Goal: Information Seeking & Learning: Learn about a topic

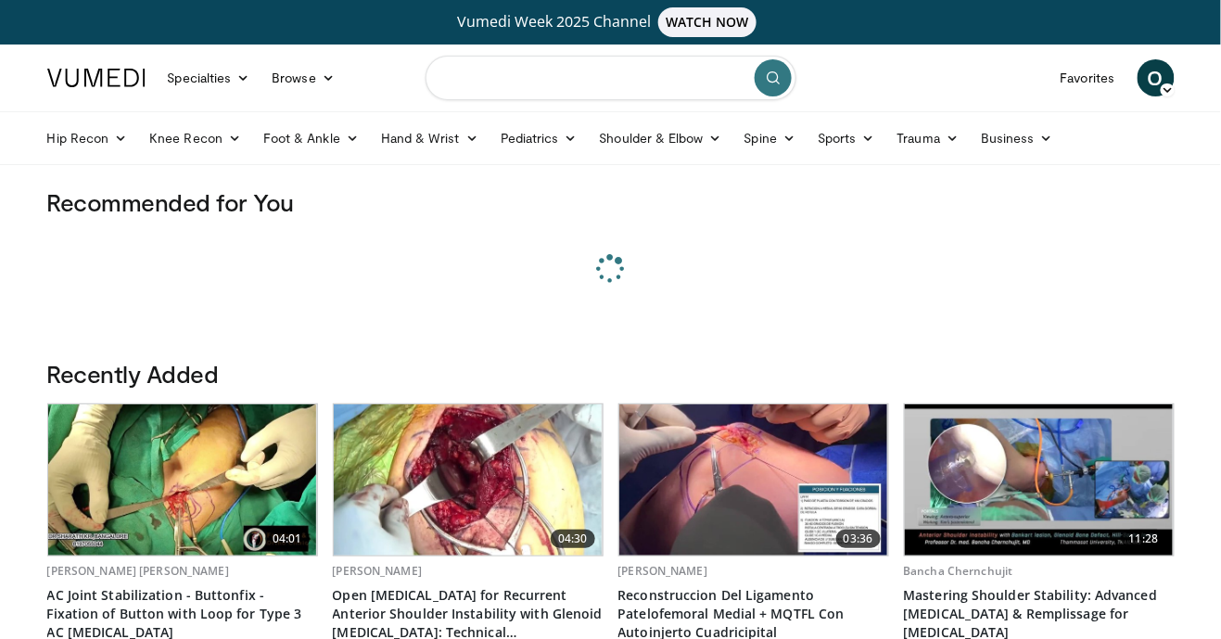
click at [641, 83] on input "Search topics, interventions" at bounding box center [611, 78] width 371 height 44
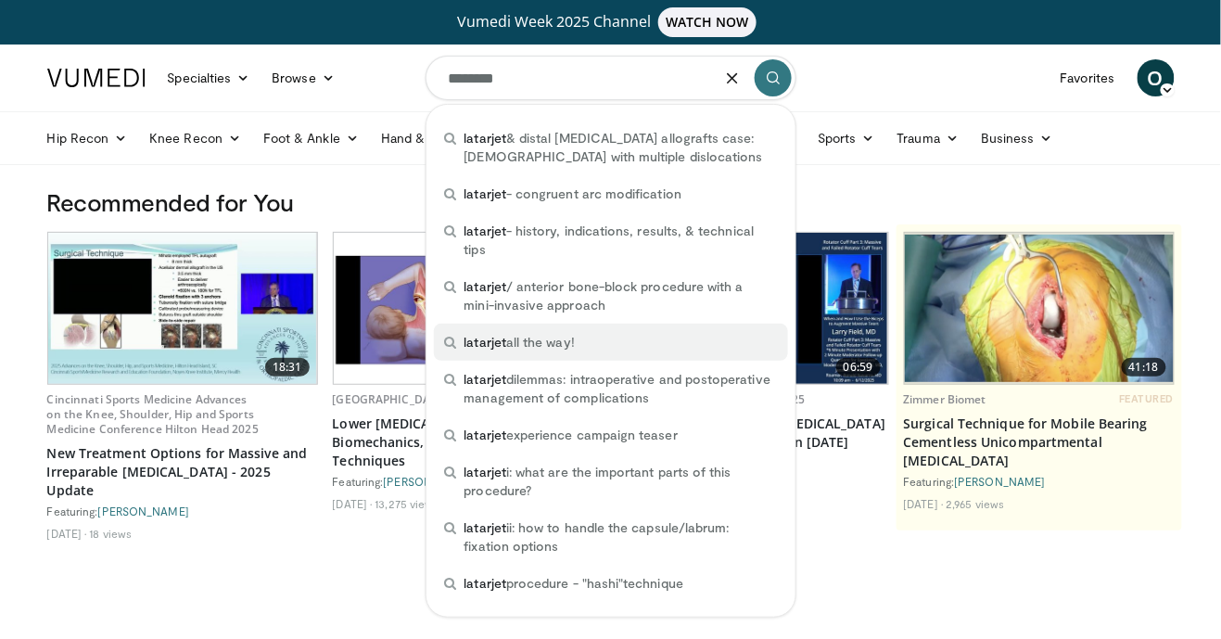
click at [577, 360] on div "latarjet all the way!" at bounding box center [611, 342] width 354 height 37
type input "**********"
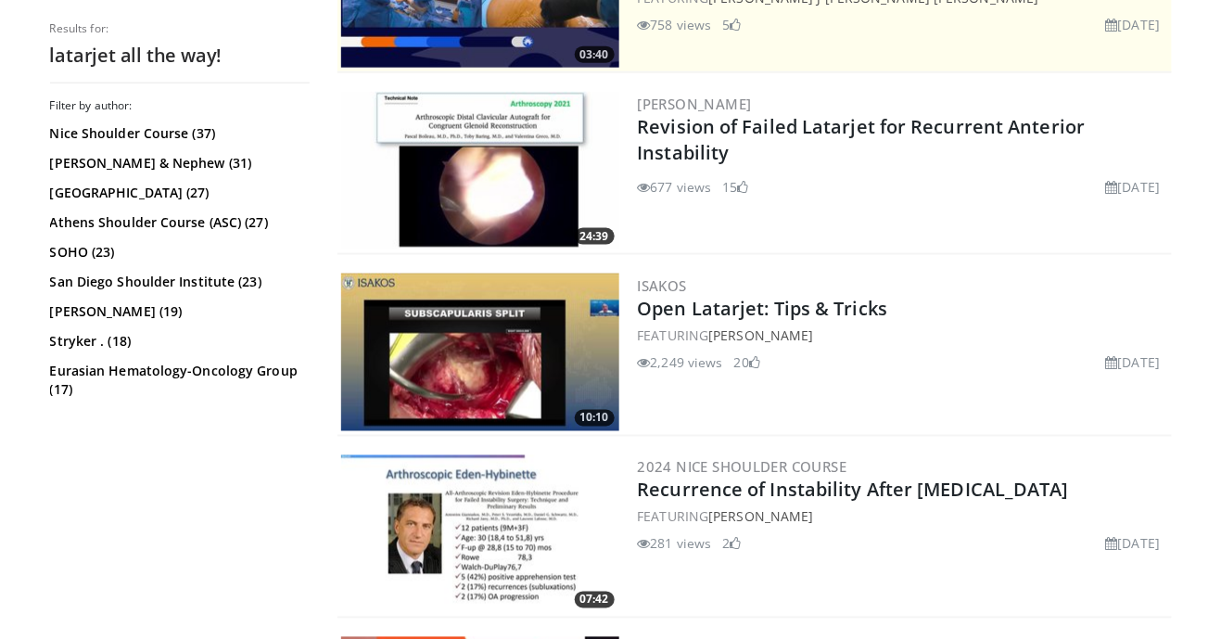
scroll to position [528, 0]
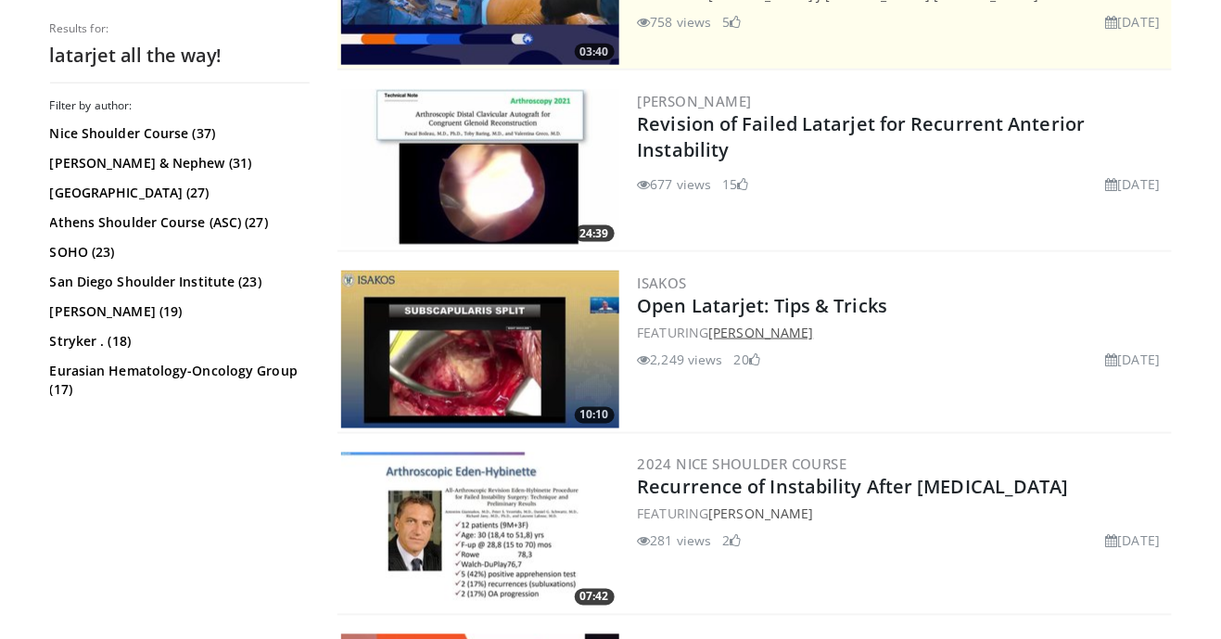
click at [813, 332] on link "[PERSON_NAME]" at bounding box center [760, 333] width 105 height 18
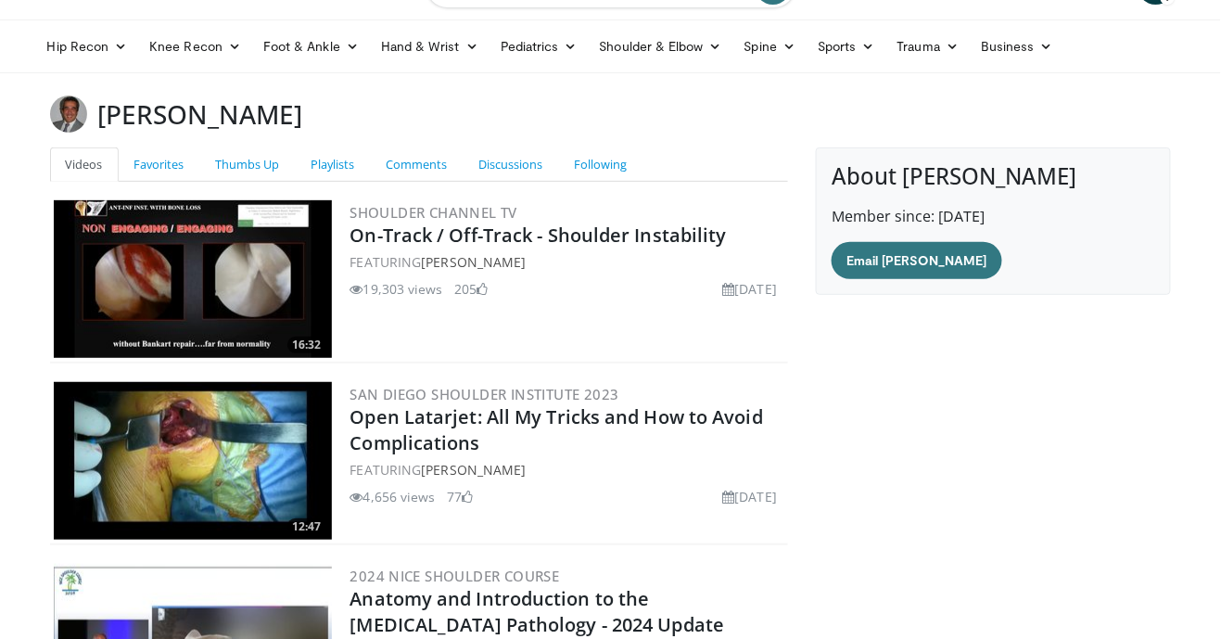
scroll to position [95, 0]
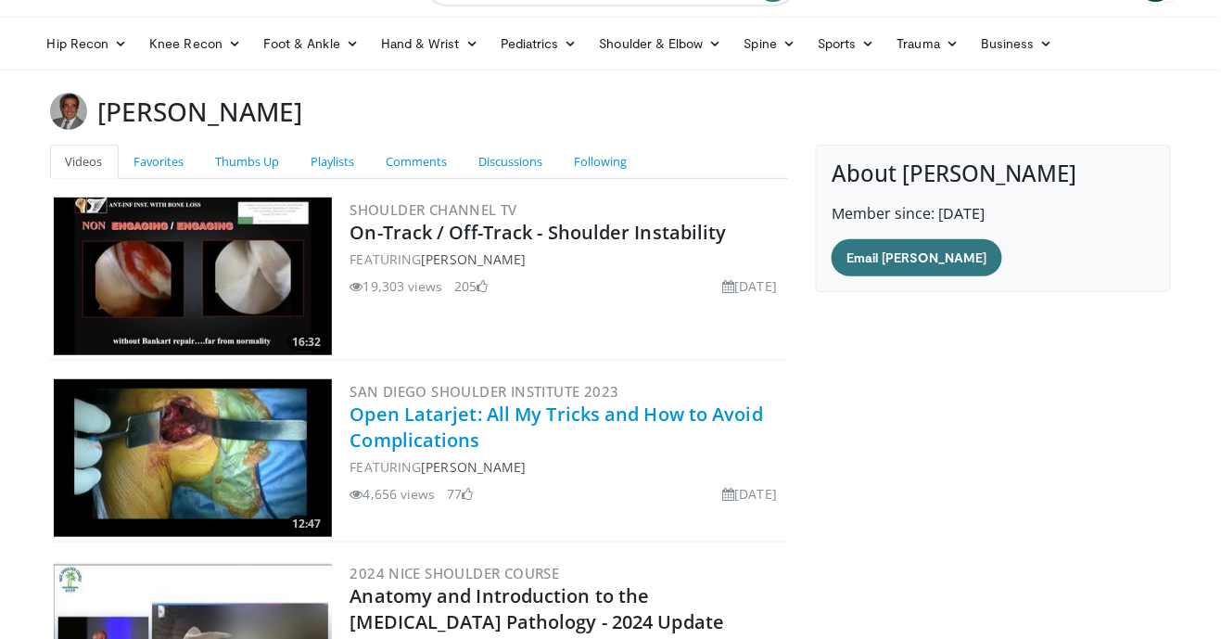
click at [718, 419] on link "Open Latarjet: All My Tricks and How to Avoid Complications" at bounding box center [556, 426] width 413 height 51
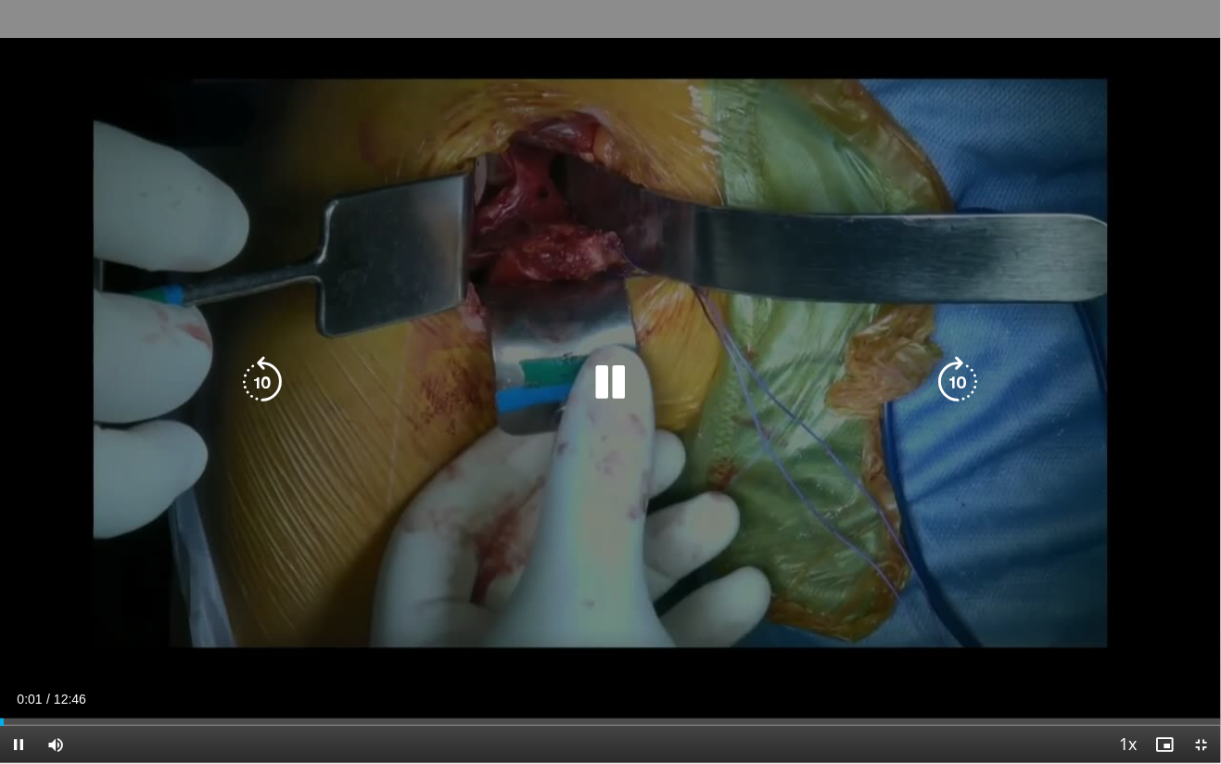
click at [191, 472] on div "10 seconds Tap to unmute" at bounding box center [610, 381] width 1221 height 763
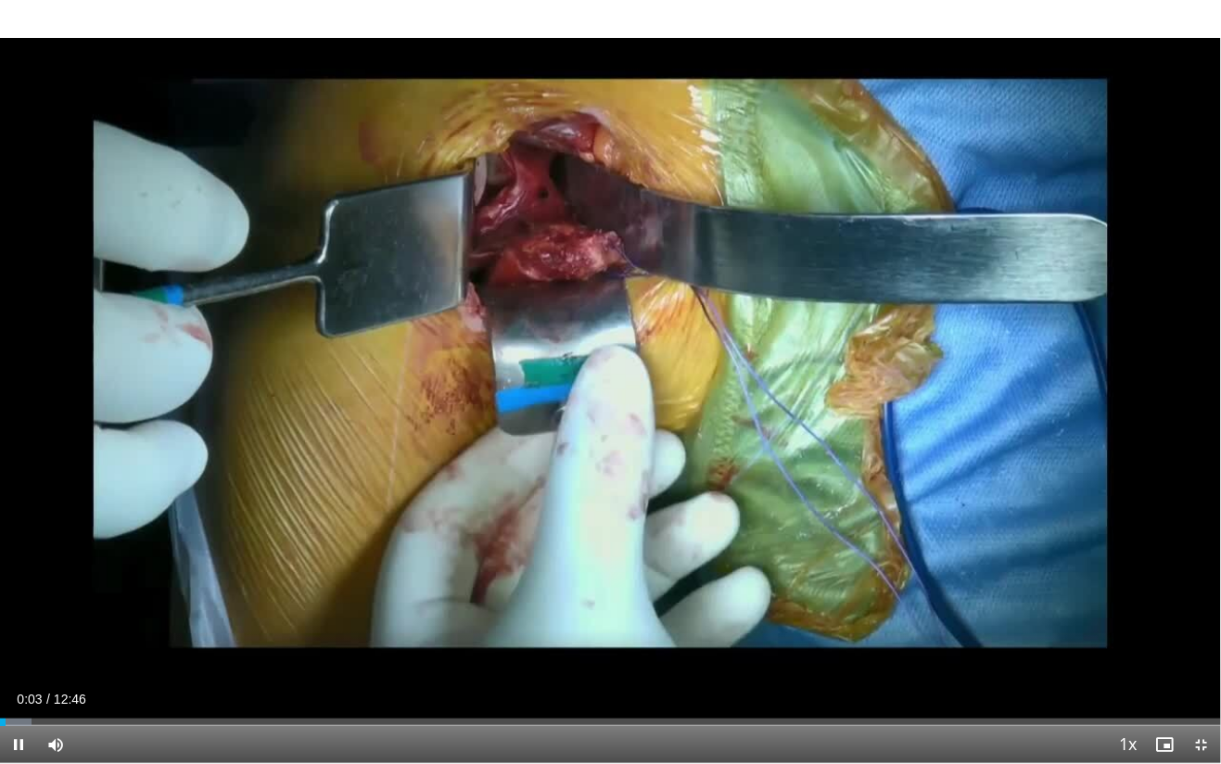
click at [109, 638] on div "Loaded : 2.61% 00:03" at bounding box center [610, 717] width 1221 height 18
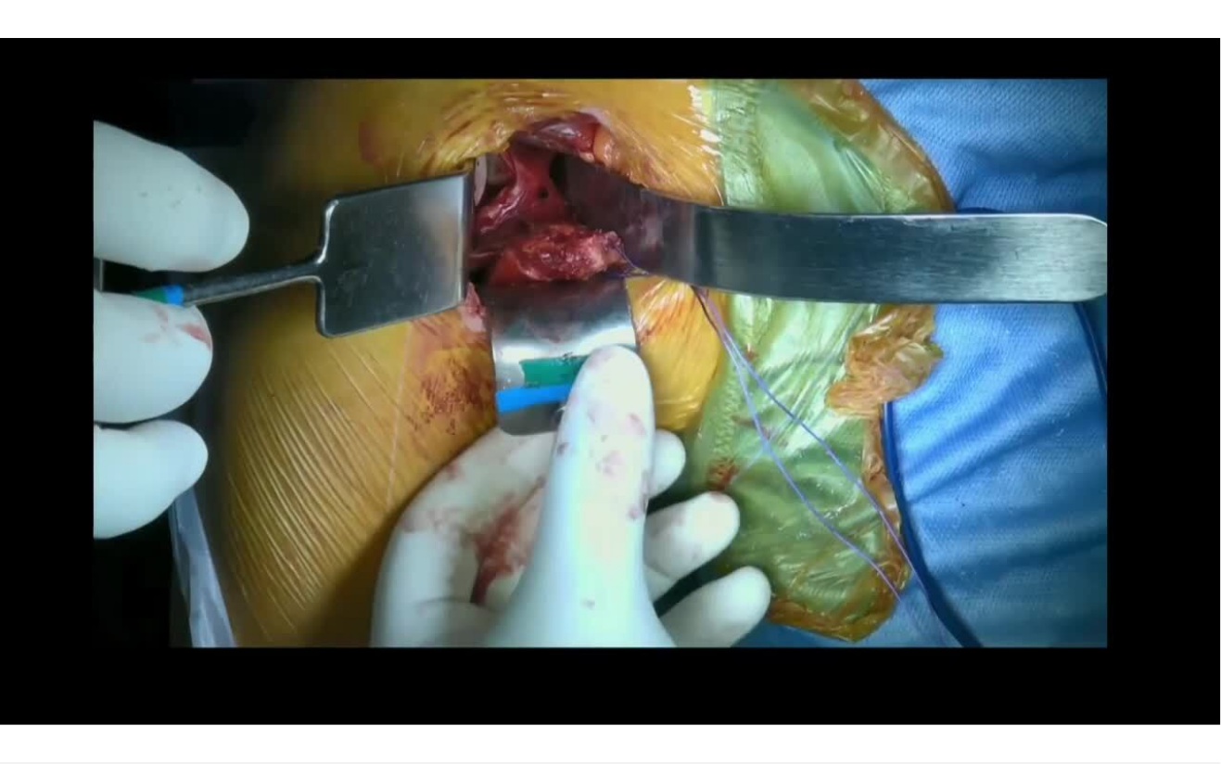
click at [232, 553] on div "10 seconds Tap to unmute" at bounding box center [610, 381] width 1221 height 763
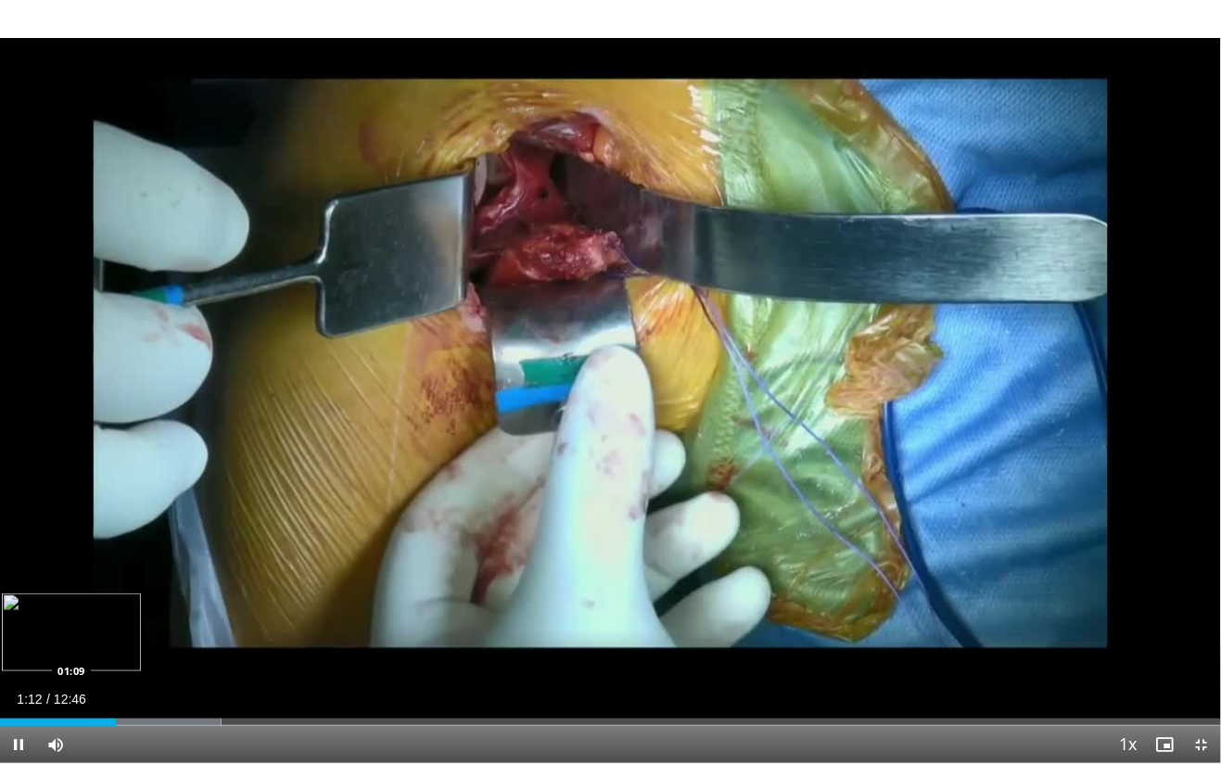
click at [151, 638] on div "Loaded : 18.11% 01:12 01:09" at bounding box center [610, 717] width 1221 height 18
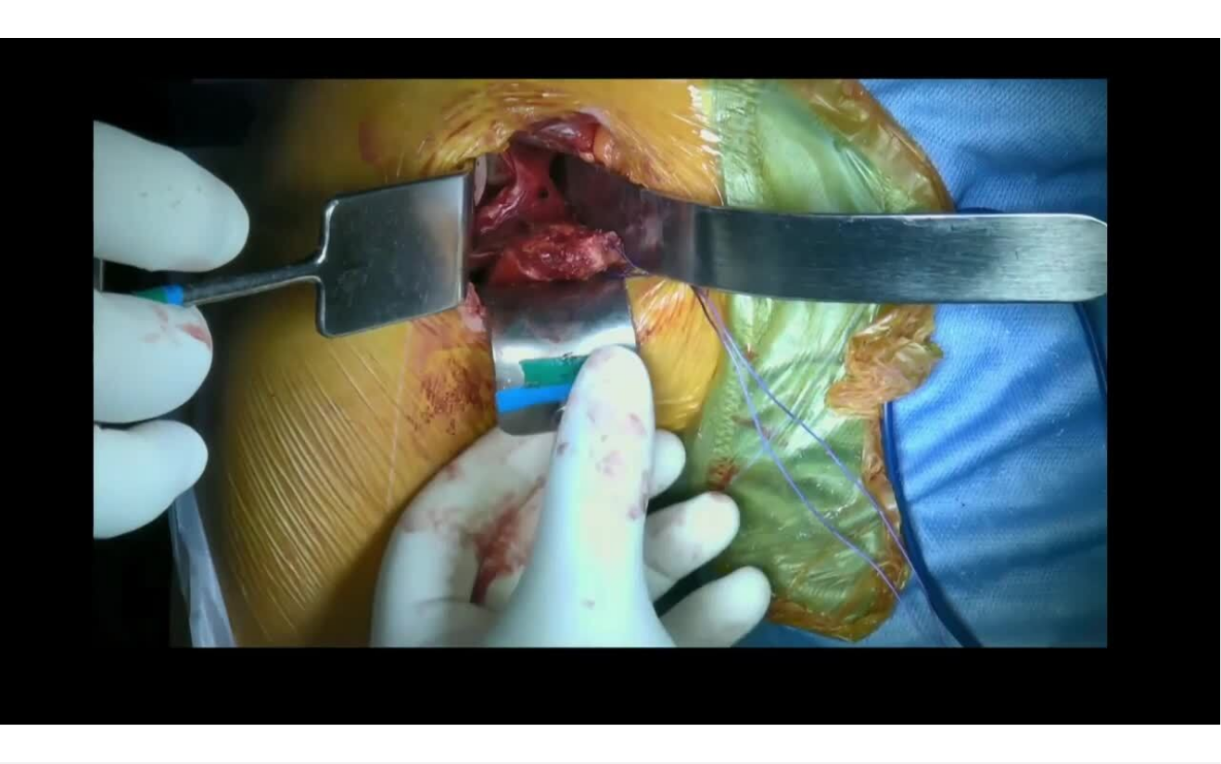
click at [460, 547] on div "10 seconds Tap to unmute" at bounding box center [610, 381] width 1221 height 763
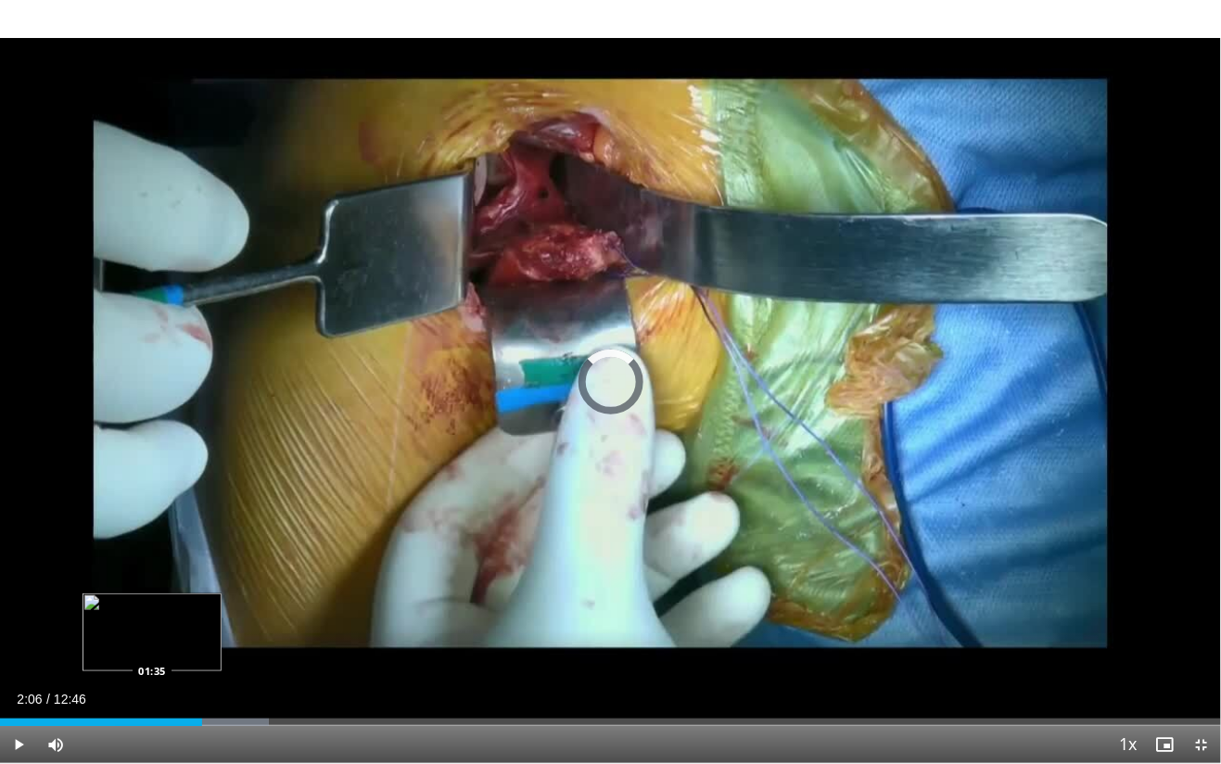
click at [202, 638] on div "Progress Bar" at bounding box center [192, 721] width 154 height 7
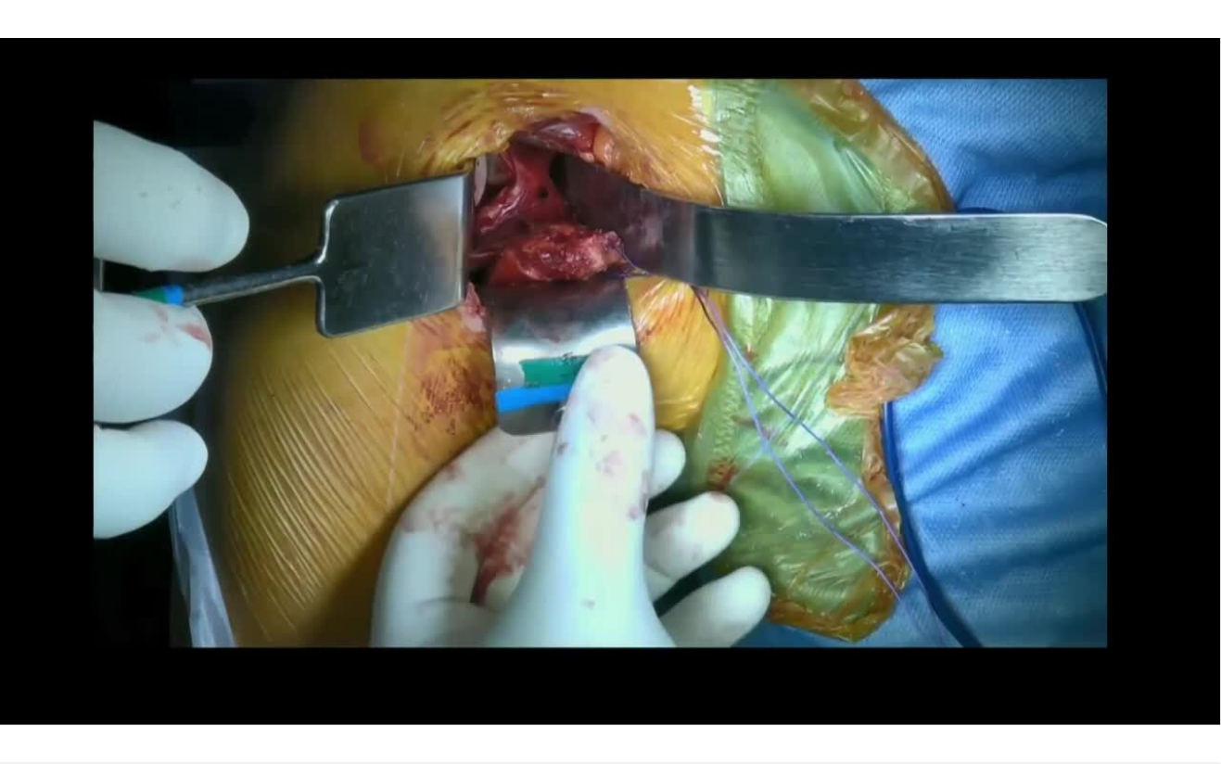
click at [596, 408] on div "10 seconds Tap to unmute" at bounding box center [610, 381] width 1221 height 763
click at [464, 381] on div "10 seconds Tap to unmute" at bounding box center [610, 381] width 1221 height 763
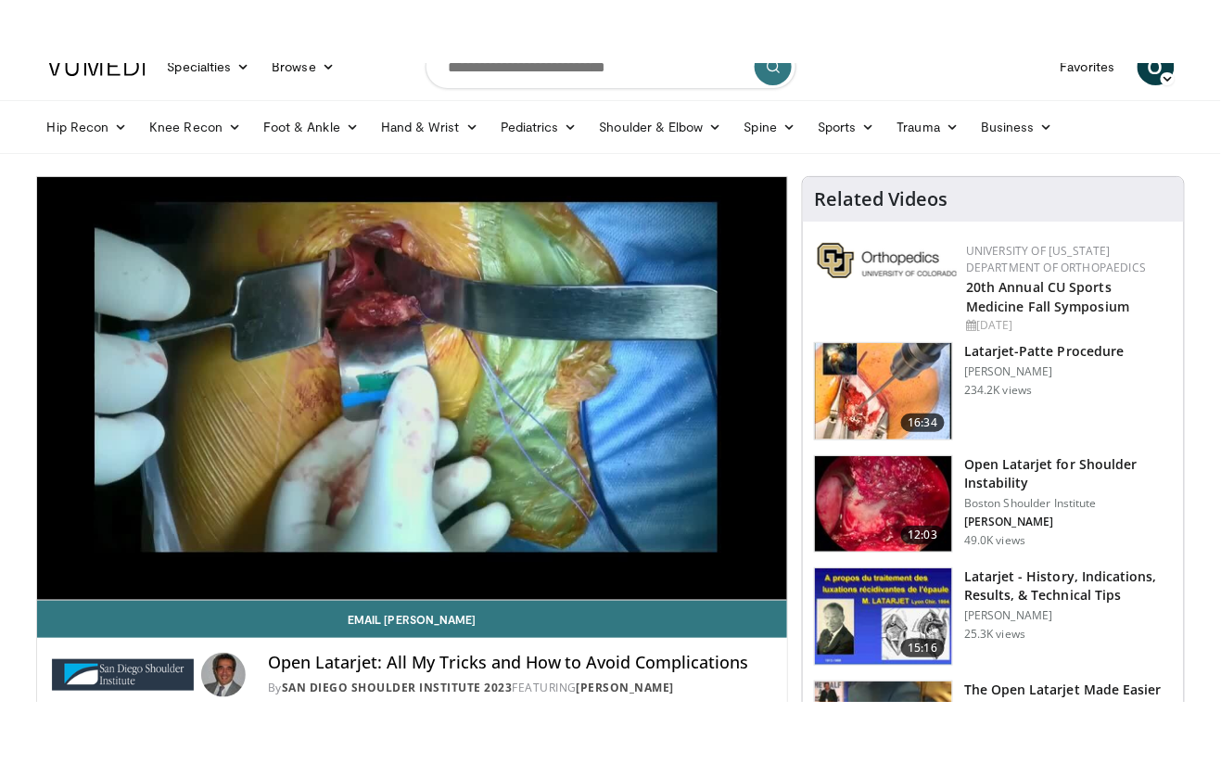
scroll to position [75, 0]
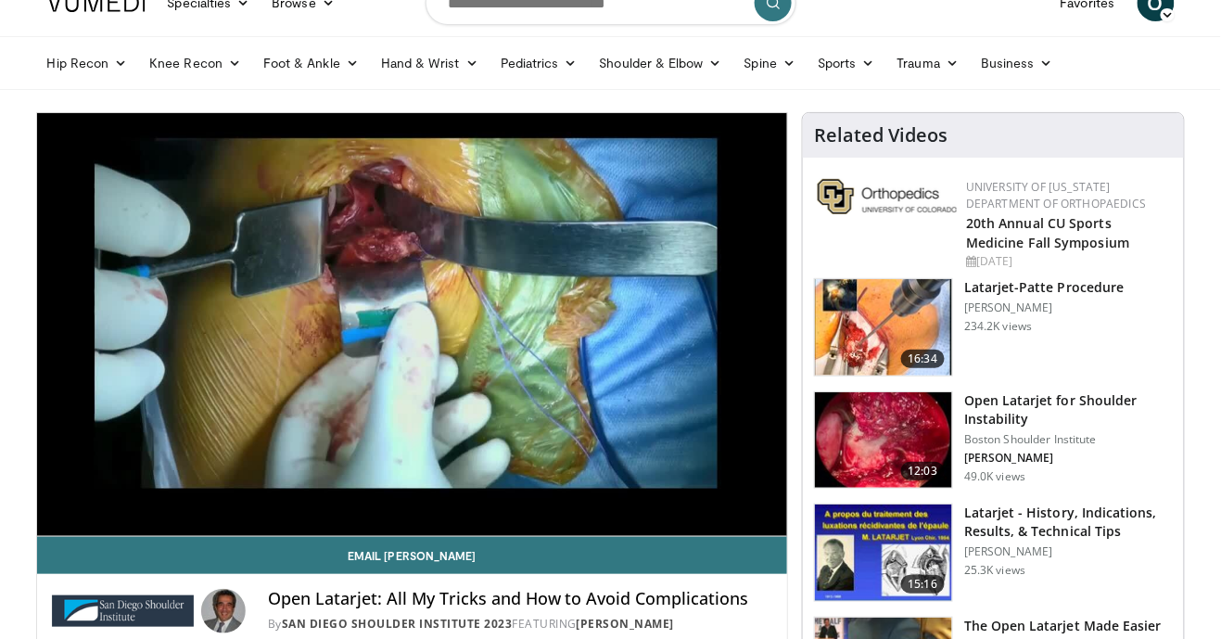
click at [707, 386] on div "10 seconds Tap to unmute" at bounding box center [412, 324] width 751 height 423
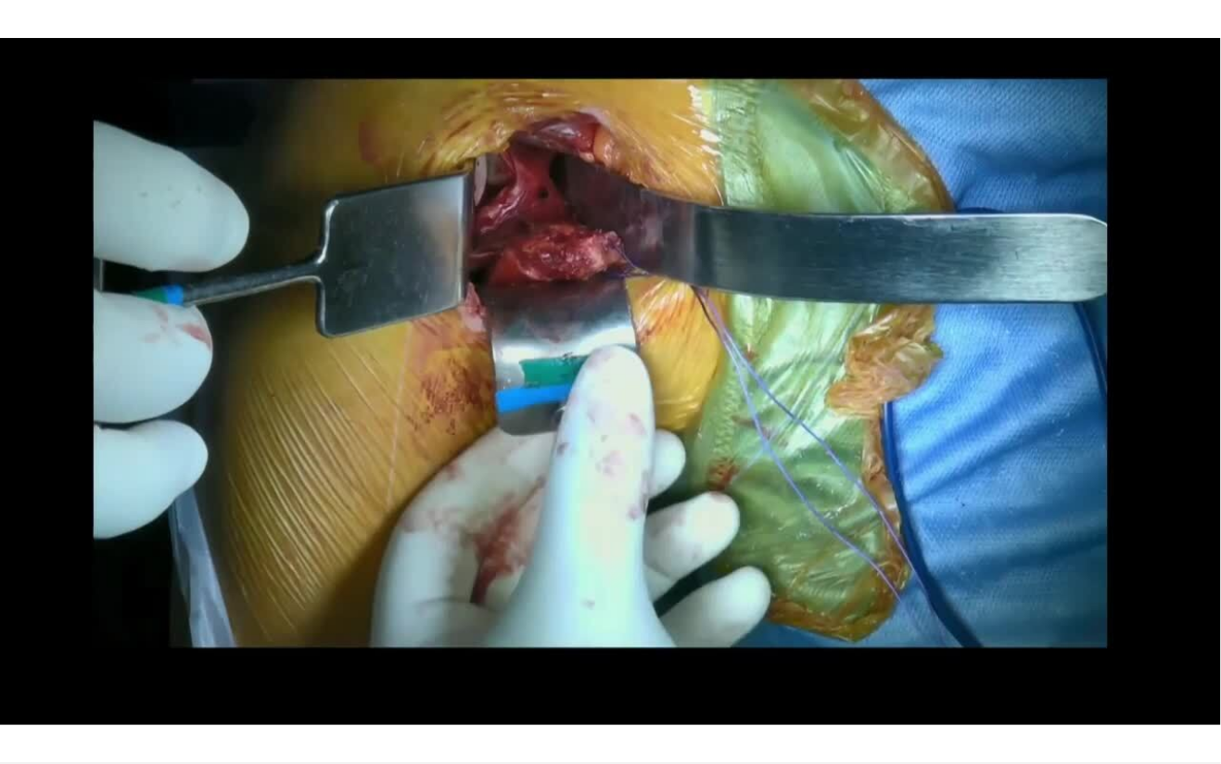
click at [718, 392] on div "10 seconds Tap to unmute" at bounding box center [610, 381] width 1221 height 763
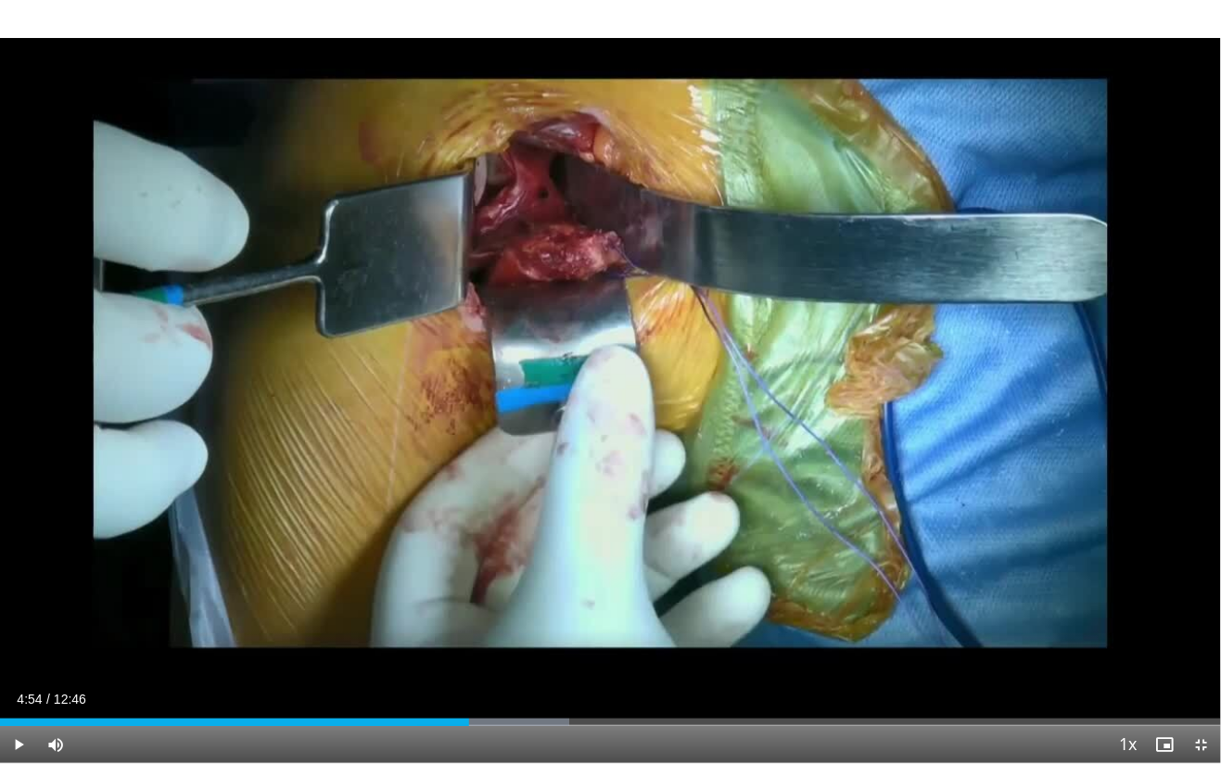
click at [356, 638] on div "Loaded : 46.59% 04:54 02:07" at bounding box center [610, 717] width 1221 height 18
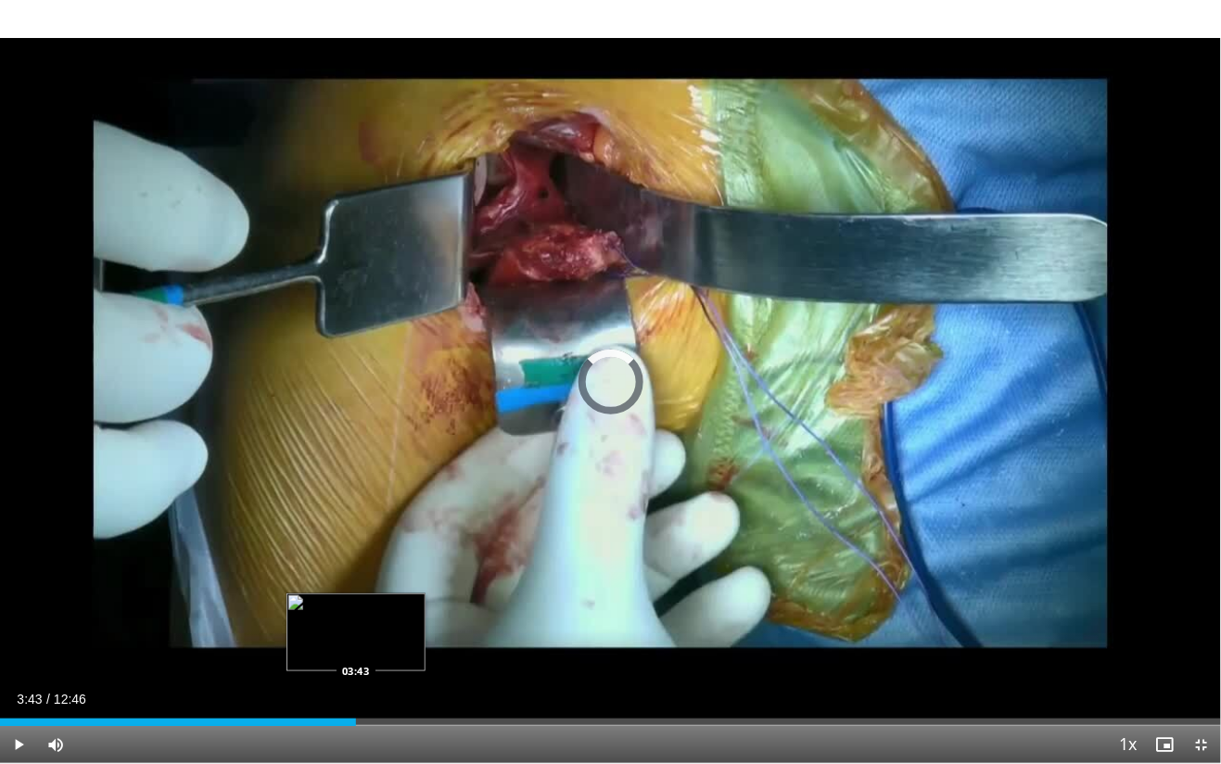
click at [313, 638] on div "Loaded : 0.00% 03:43 03:43" at bounding box center [610, 717] width 1221 height 18
click at [260, 638] on div "Loaded : 30.01%" at bounding box center [183, 721] width 366 height 7
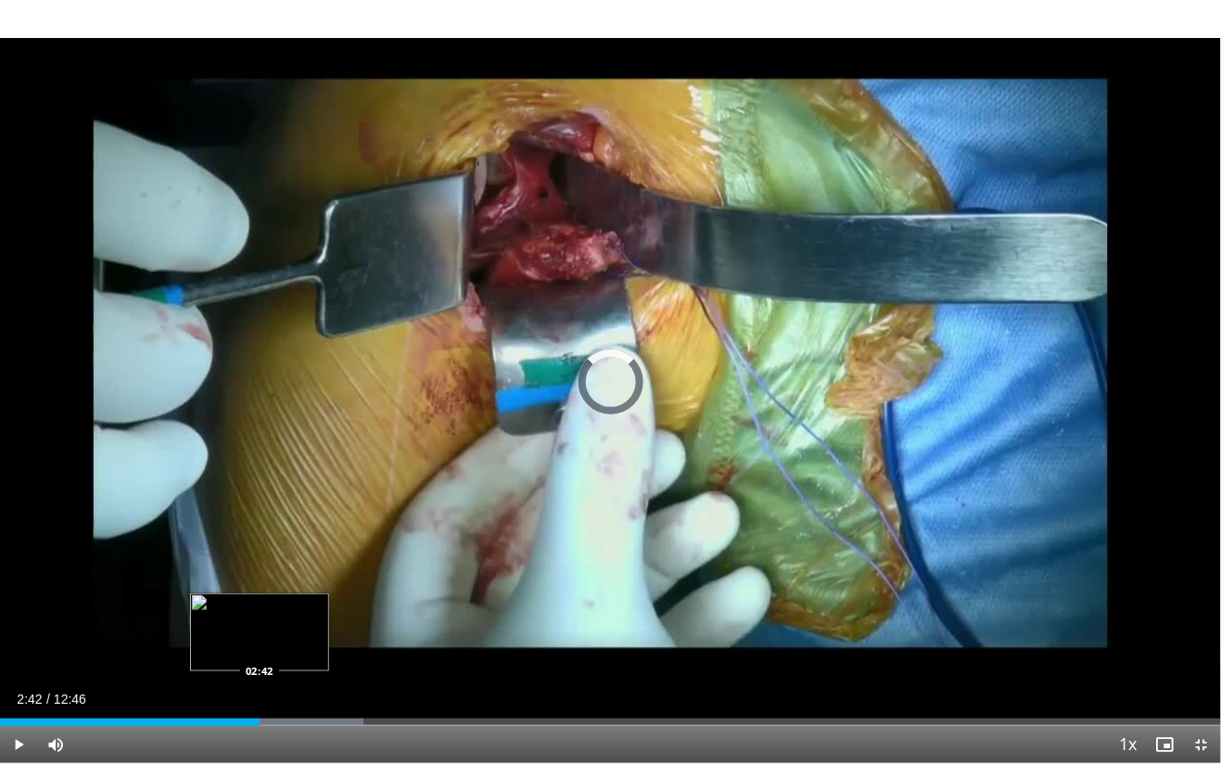
click at [283, 638] on div "Loaded : 29.77% 02:42 02:42" at bounding box center [610, 717] width 1221 height 18
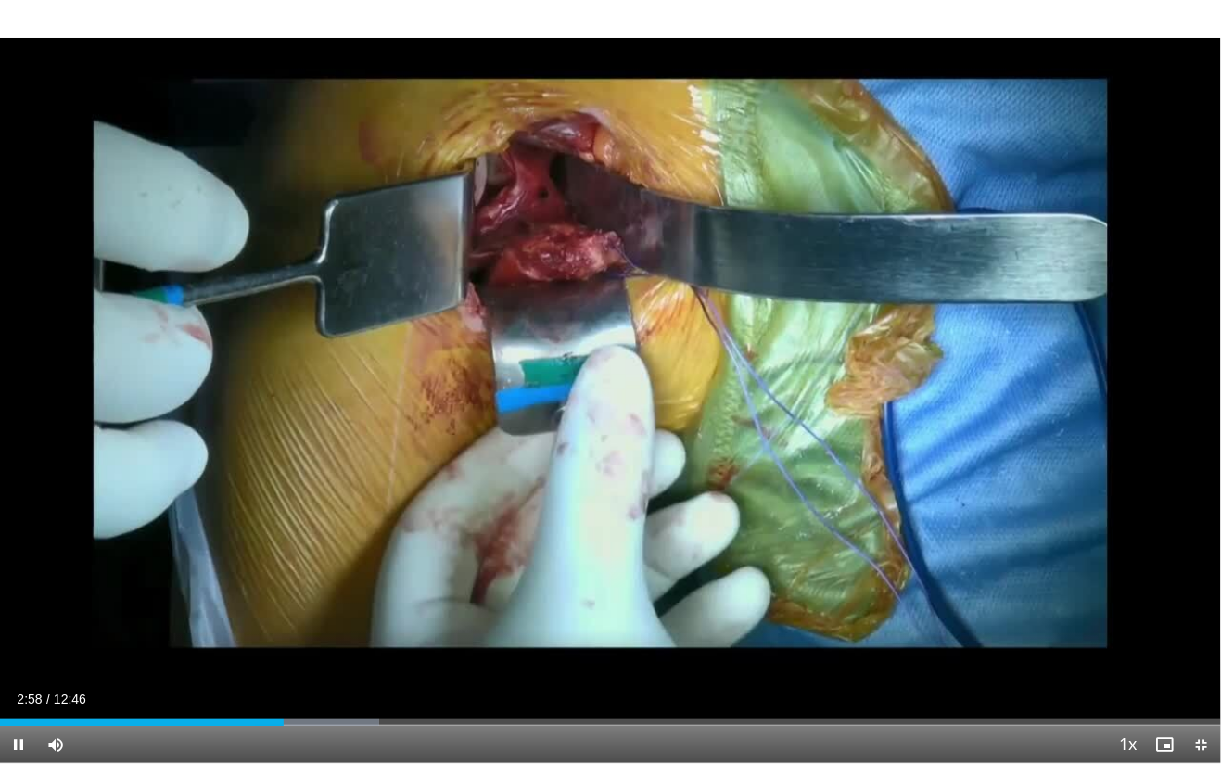
click at [205, 638] on div "10 seconds Tap to unmute" at bounding box center [610, 381] width 1221 height 763
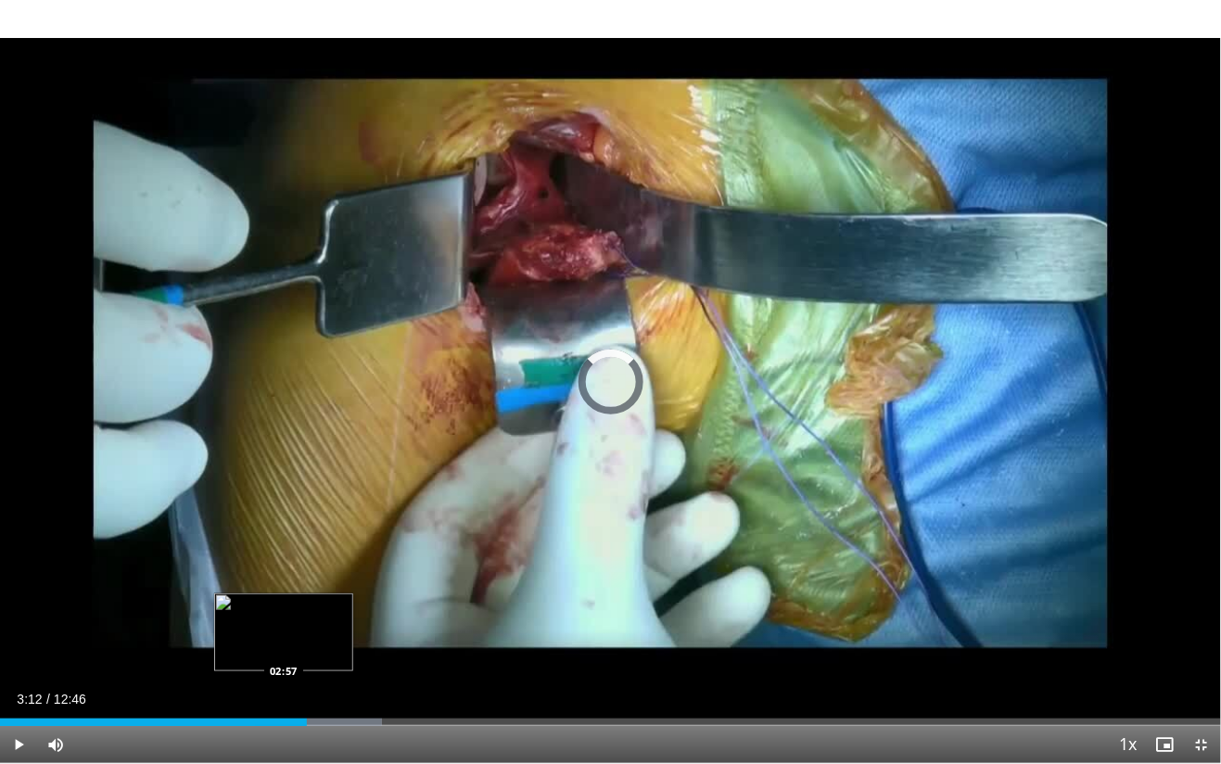
click at [307, 638] on div "Progress Bar" at bounding box center [318, 721] width 127 height 7
click at [326, 638] on div "Progress Bar" at bounding box center [335, 721] width 149 height 7
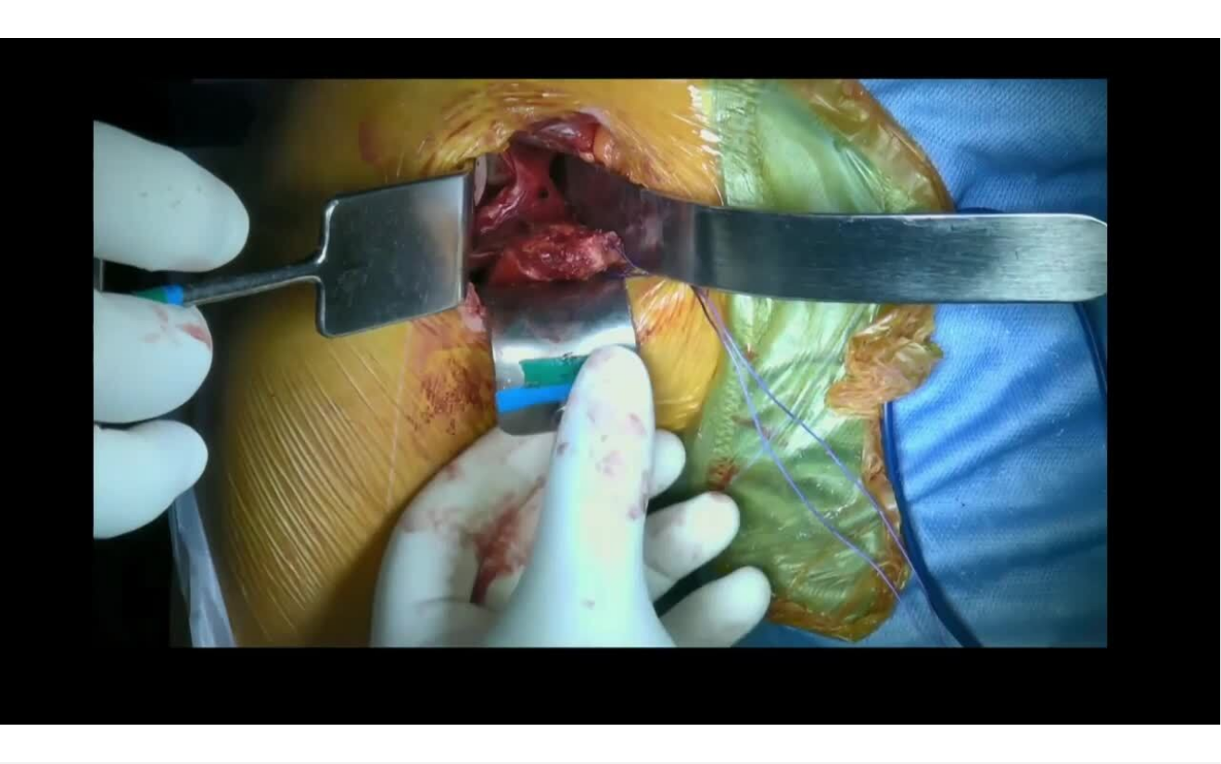
click at [604, 598] on div "10 seconds Tap to unmute" at bounding box center [610, 381] width 1221 height 763
click at [795, 417] on div "10 seconds Tap to unmute" at bounding box center [610, 381] width 1221 height 763
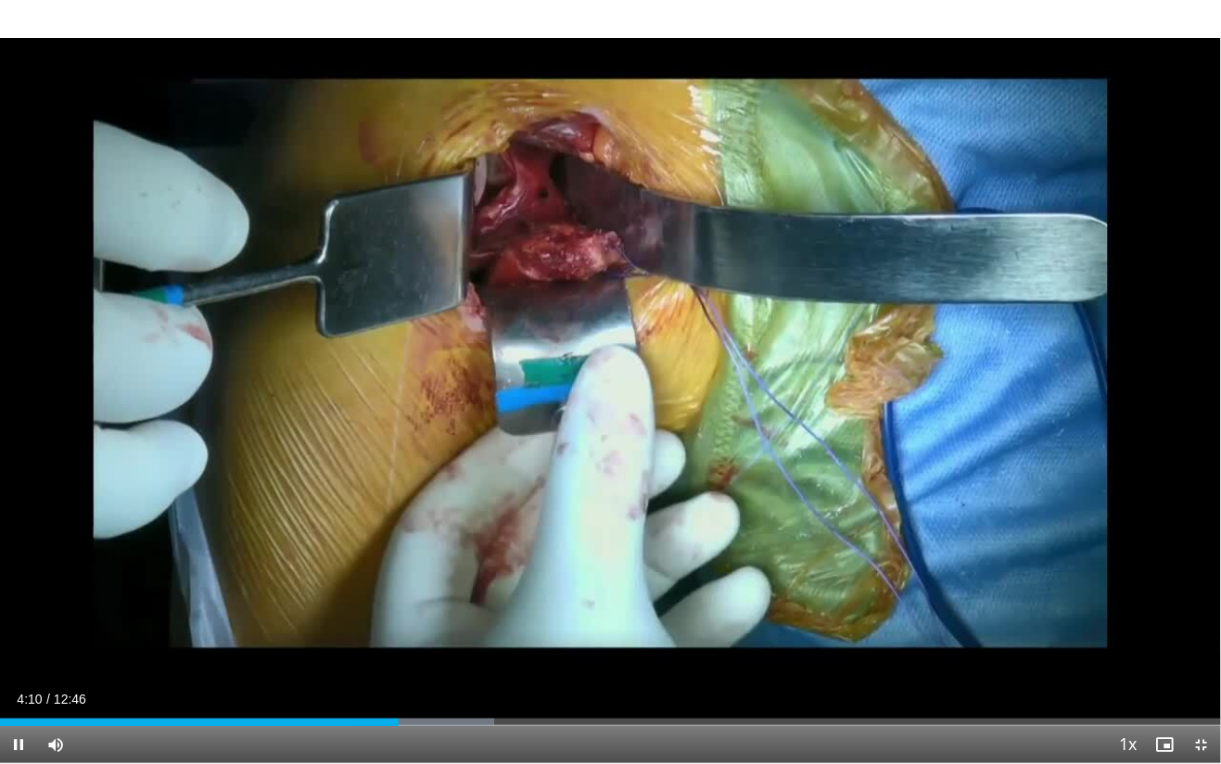
click at [667, 575] on div "10 seconds Tap to unmute" at bounding box center [610, 381] width 1221 height 763
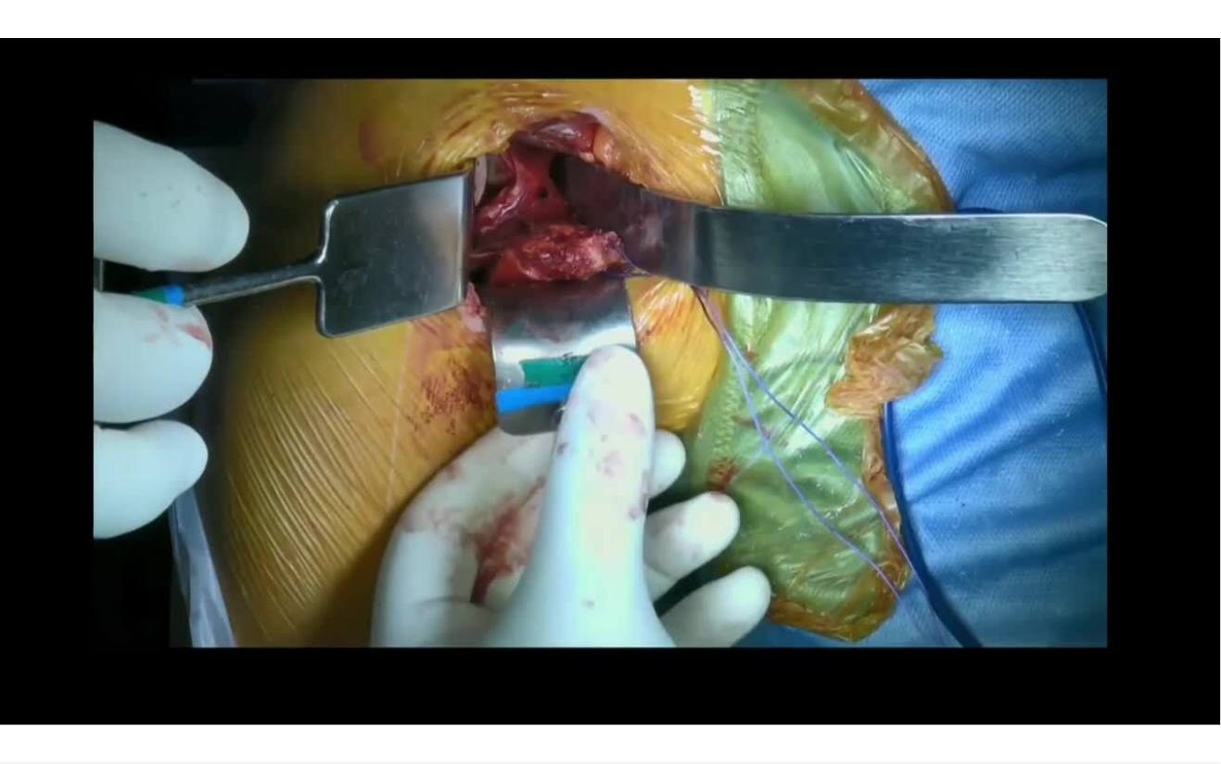
click at [538, 638] on div "10 seconds Tap to unmute" at bounding box center [610, 381] width 1221 height 763
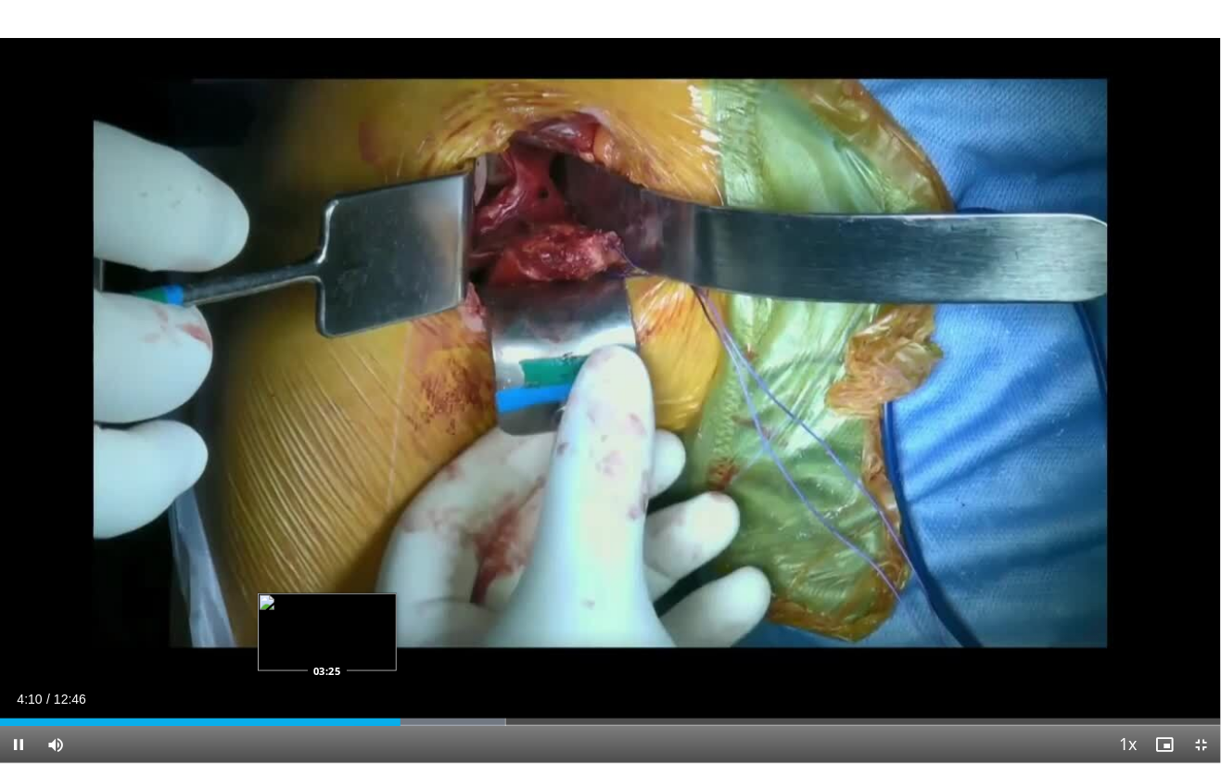
click at [468, 638] on div "Progress Bar" at bounding box center [430, 721] width 152 height 7
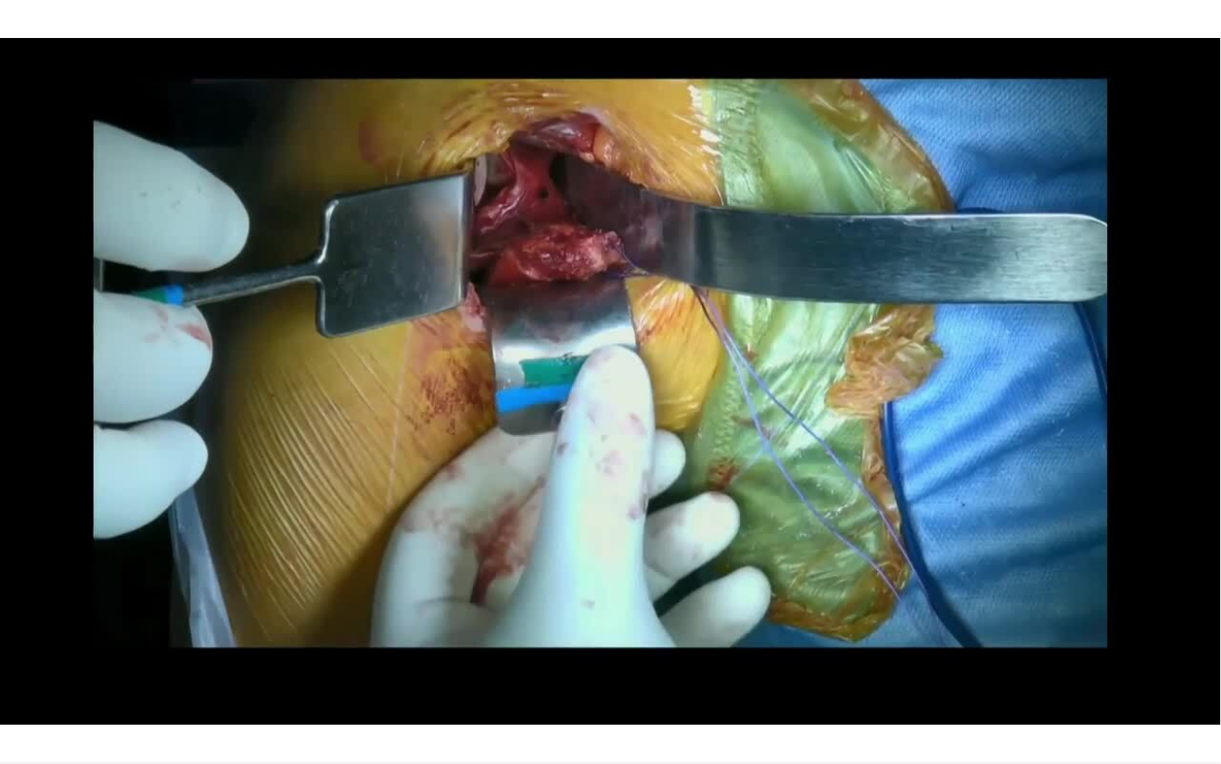
click at [755, 386] on div "10 seconds Tap to unmute" at bounding box center [610, 381] width 1221 height 763
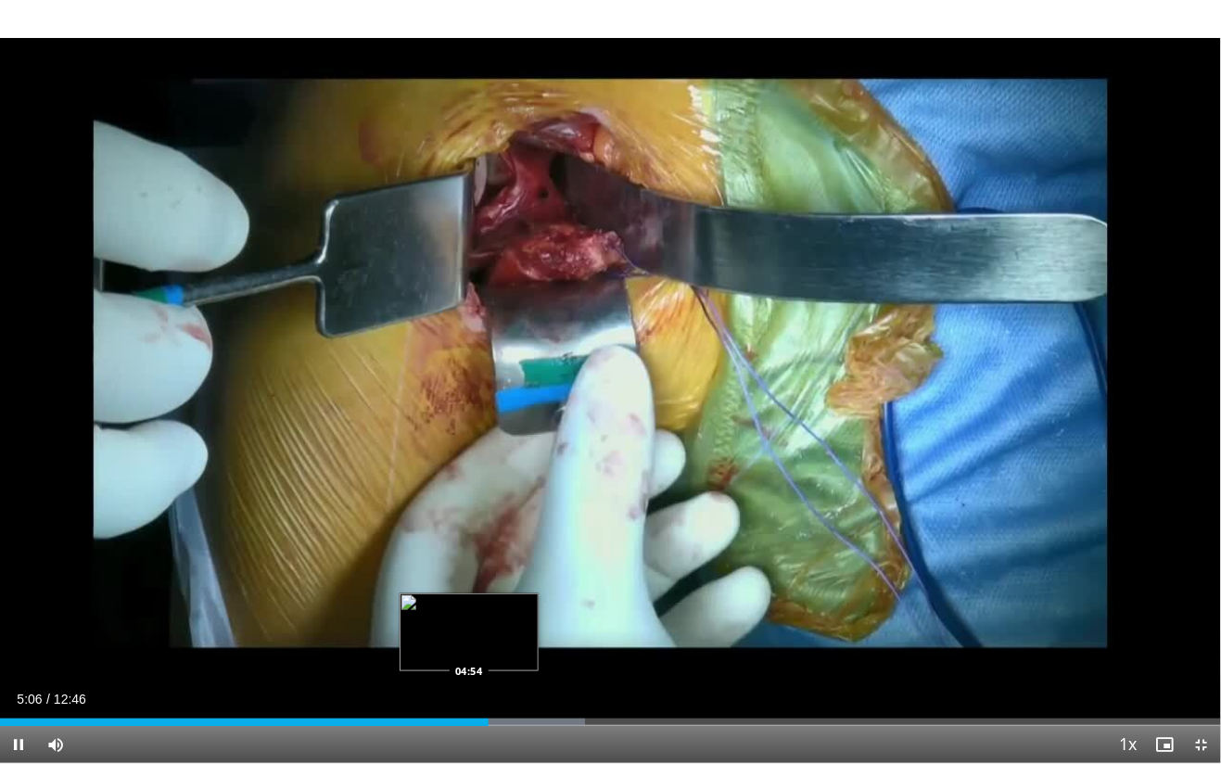
click at [445, 638] on div "Progress Bar" at bounding box center [508, 721] width 151 height 7
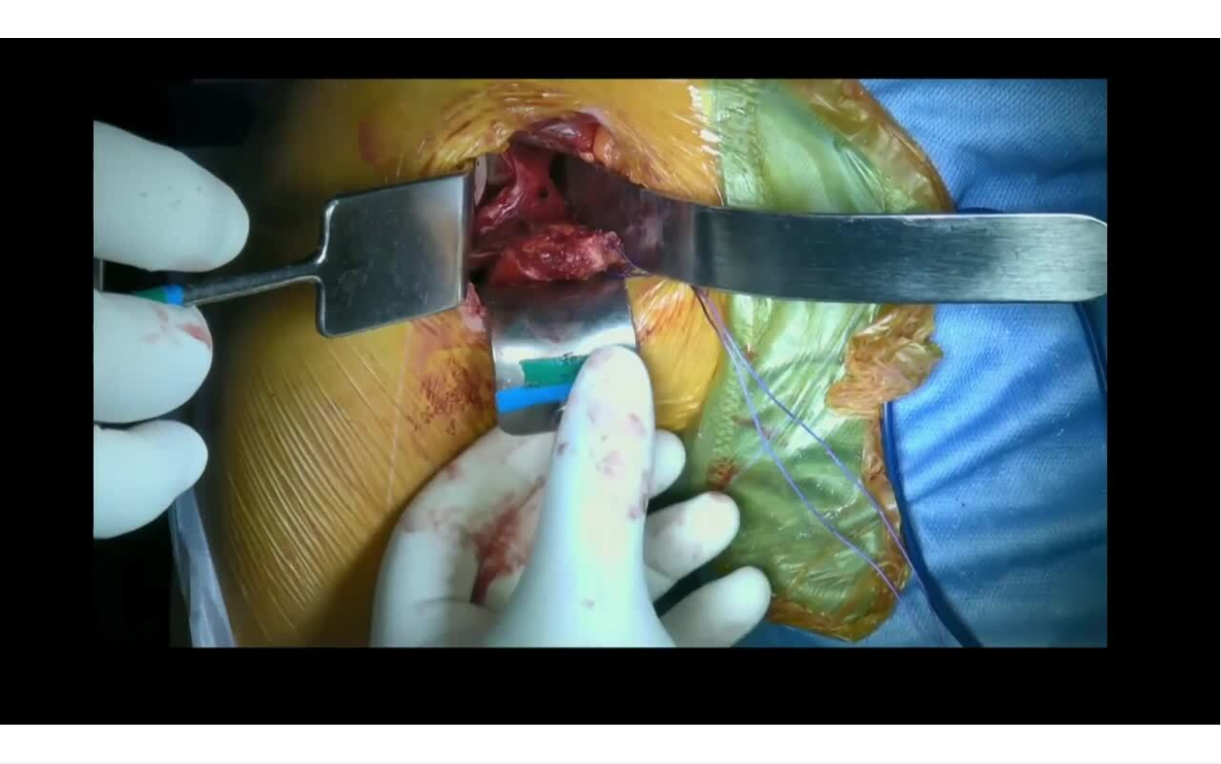
click at [779, 317] on div "10 seconds Tap to unmute" at bounding box center [610, 381] width 1221 height 763
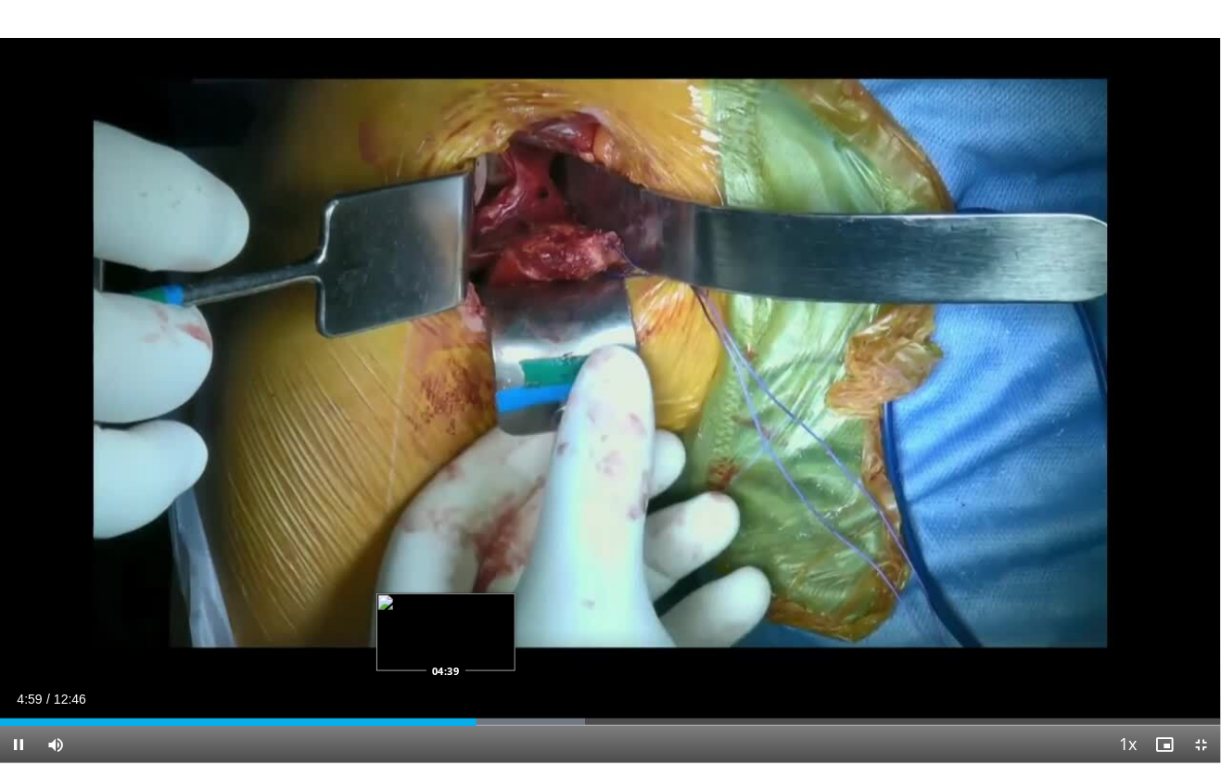
click at [507, 638] on div "Loaded : 47.89% 04:59 04:39" at bounding box center [610, 717] width 1221 height 18
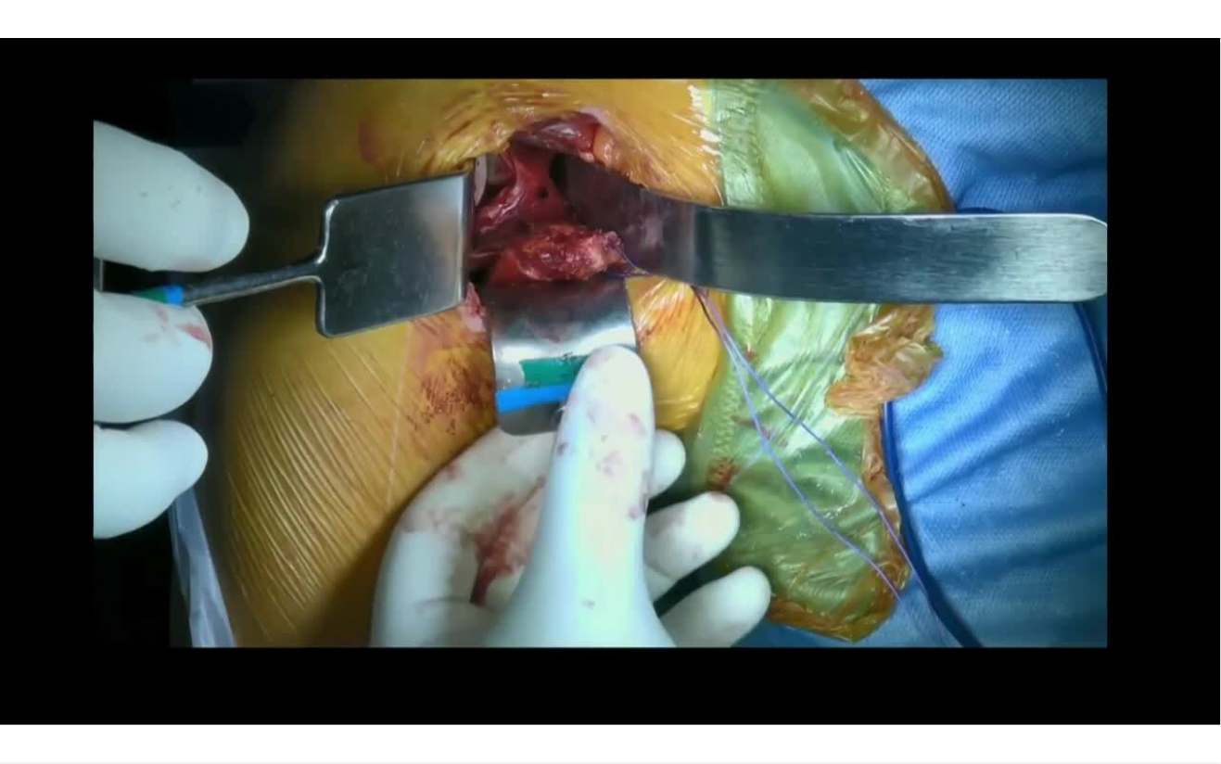
click at [889, 343] on div "10 seconds Tap to unmute" at bounding box center [610, 381] width 1221 height 763
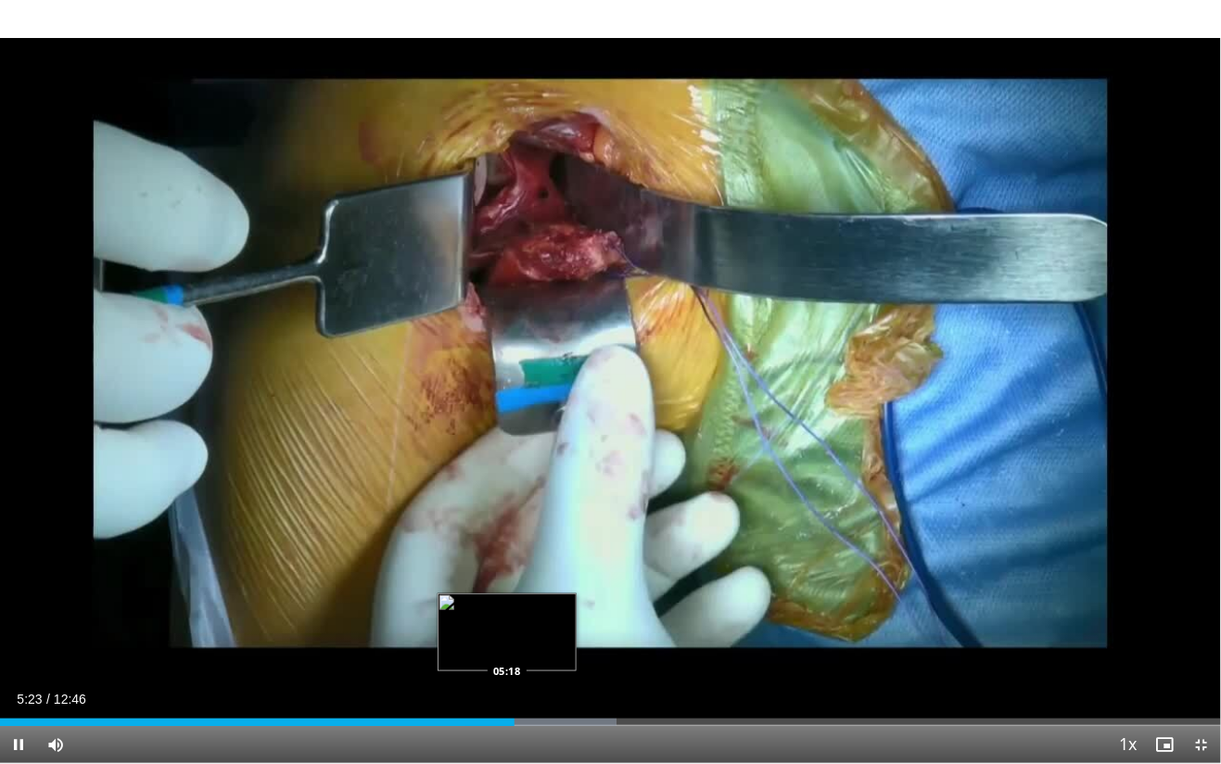
click at [537, 638] on div "Progress Bar" at bounding box center [540, 721] width 151 height 7
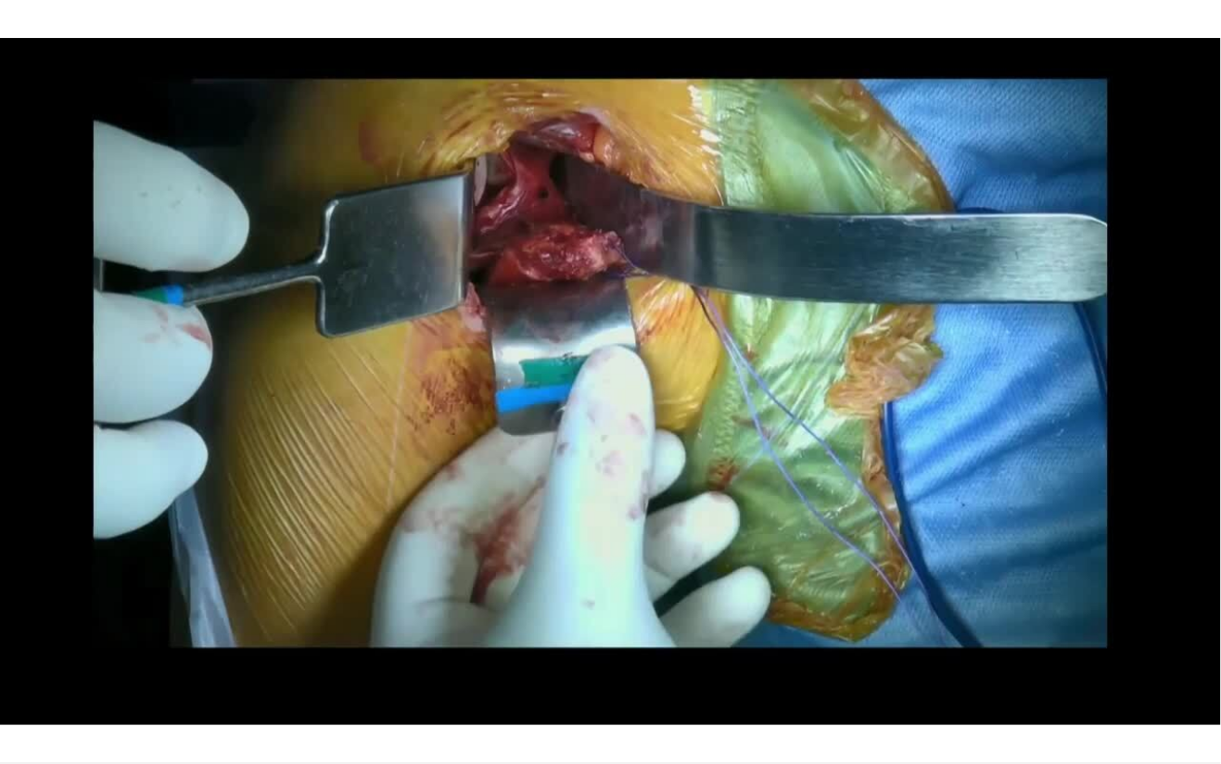
click at [807, 385] on div "10 seconds Tap to unmute" at bounding box center [610, 381] width 1221 height 763
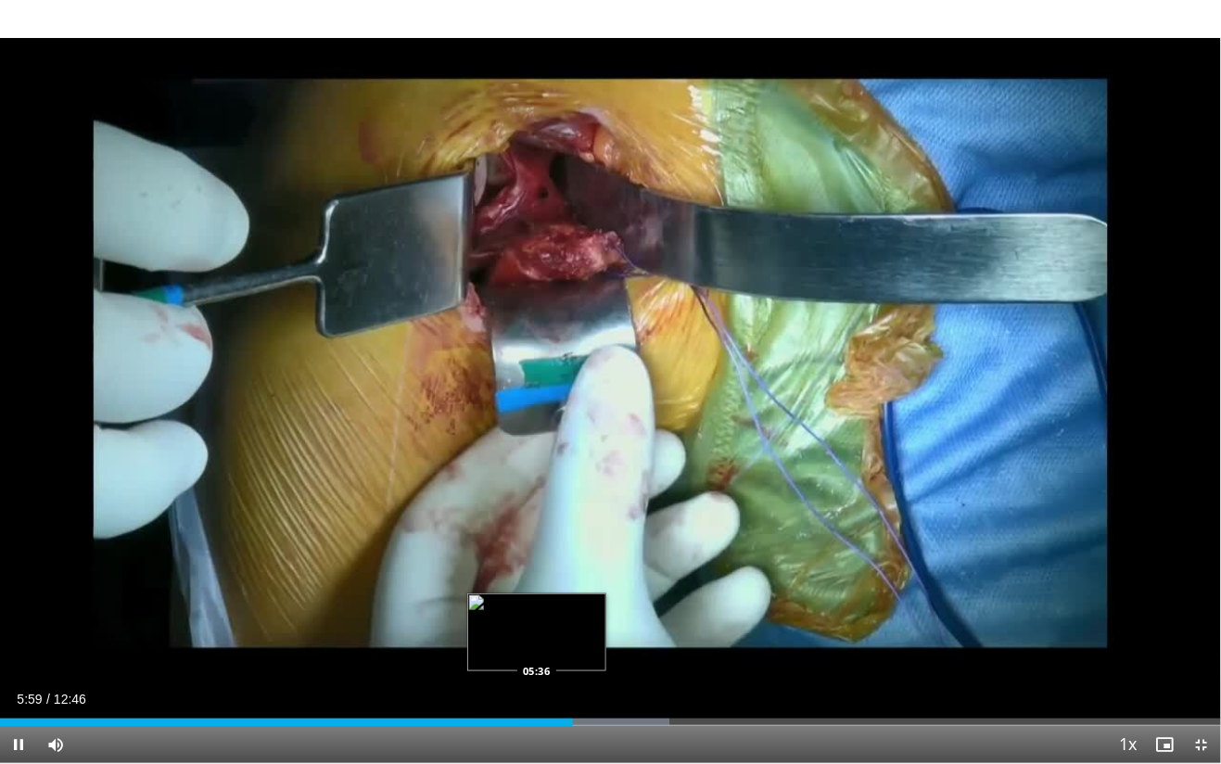
click at [482, 638] on div "Loaded : 54.81%" at bounding box center [334, 721] width 669 height 7
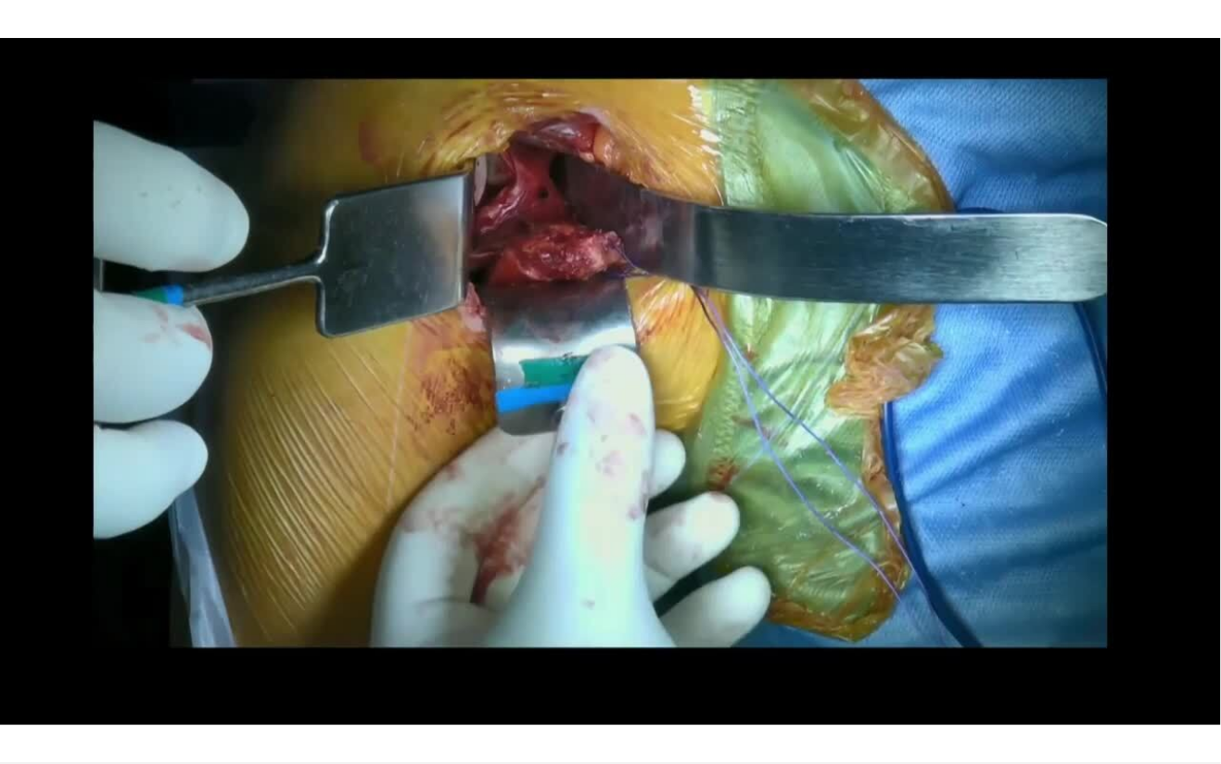
click at [520, 553] on div "10 seconds Tap to unmute" at bounding box center [610, 381] width 1221 height 763
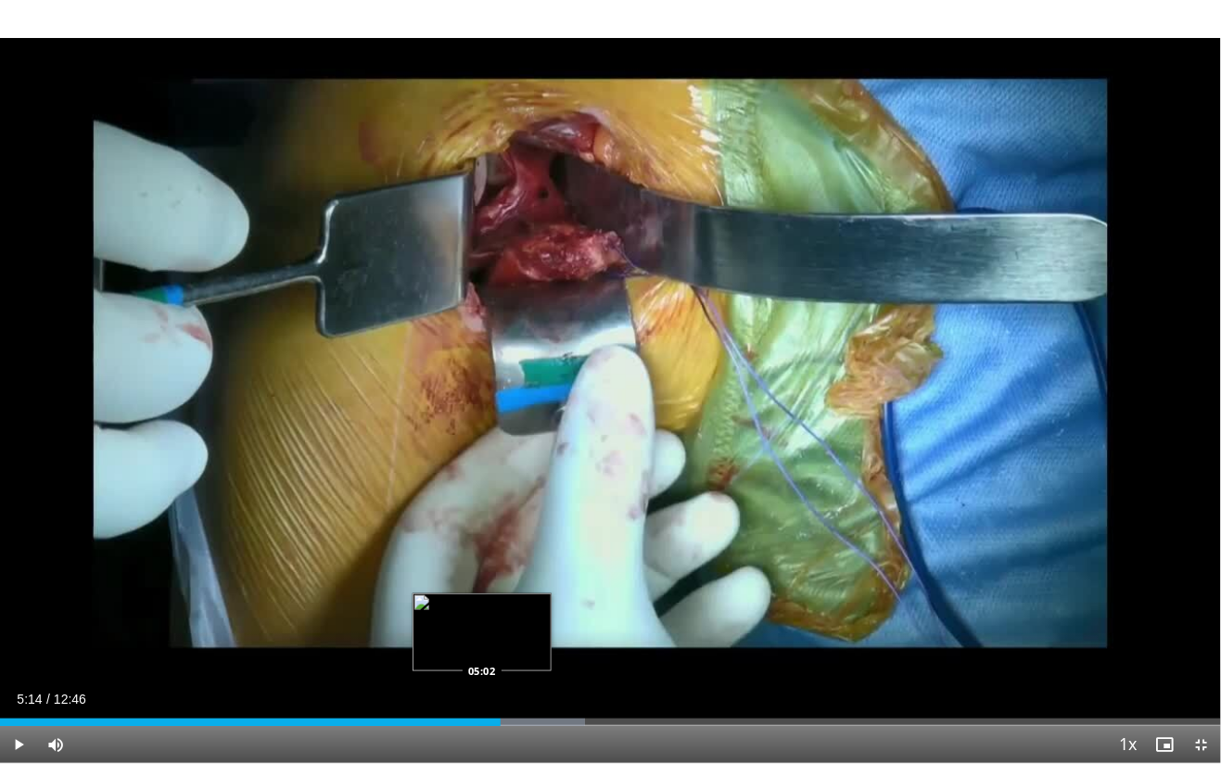
click at [501, 638] on div "Progress Bar" at bounding box center [531, 721] width 107 height 7
click at [514, 638] on div "Loaded : 48.28% 05:14 05:13" at bounding box center [610, 717] width 1221 height 18
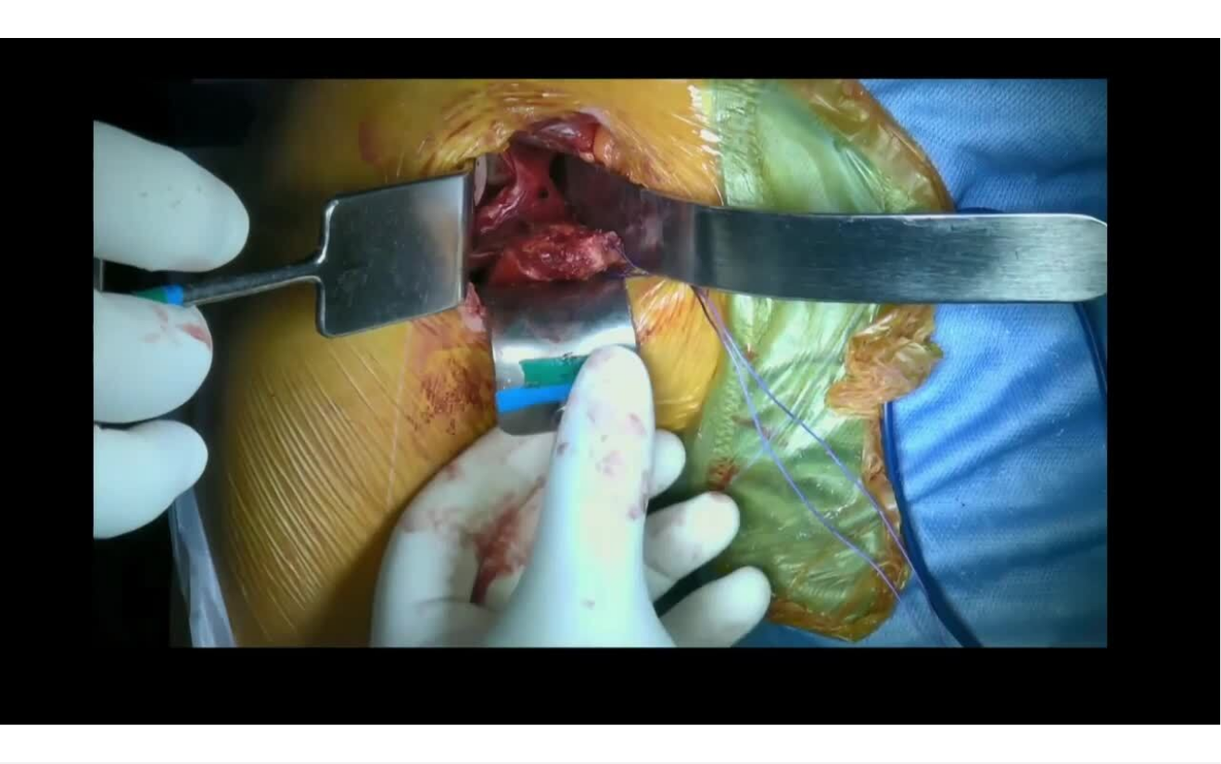
click at [528, 638] on div "10 seconds Tap to unmute" at bounding box center [610, 381] width 1221 height 763
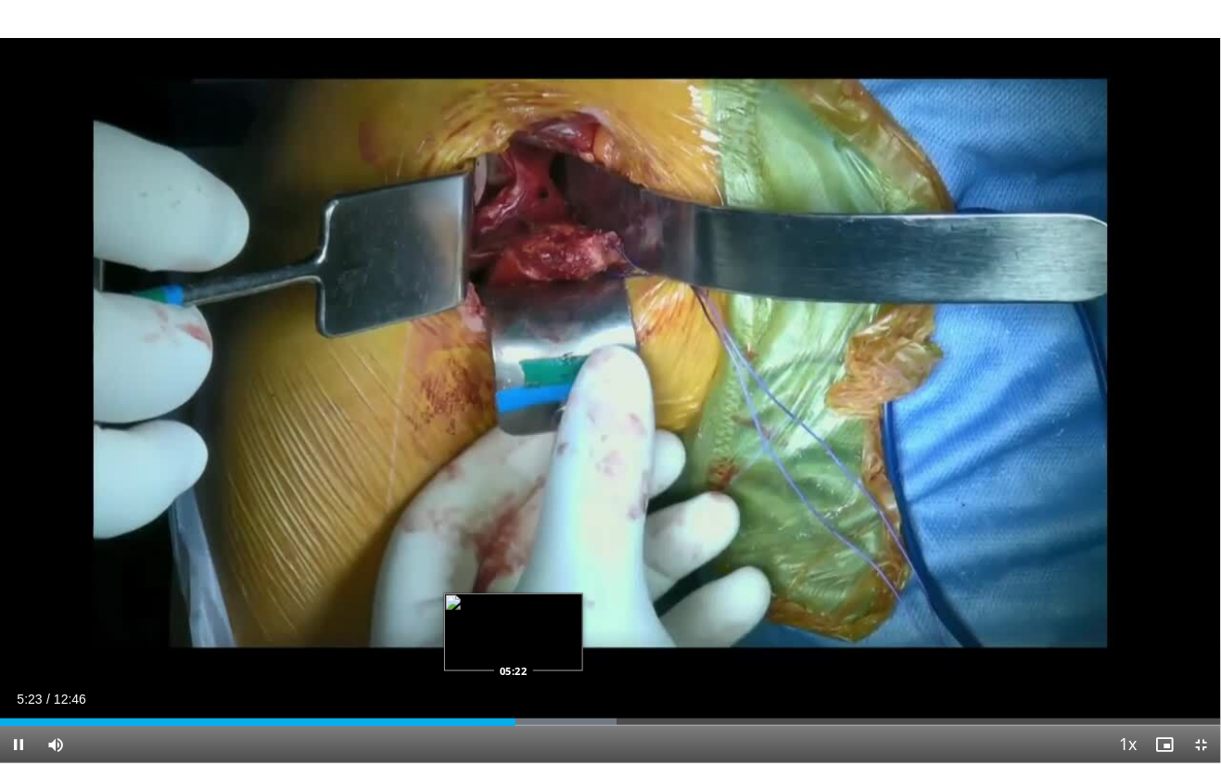
click at [494, 638] on div "Loaded : 50.48% 05:23 05:22" at bounding box center [610, 717] width 1221 height 18
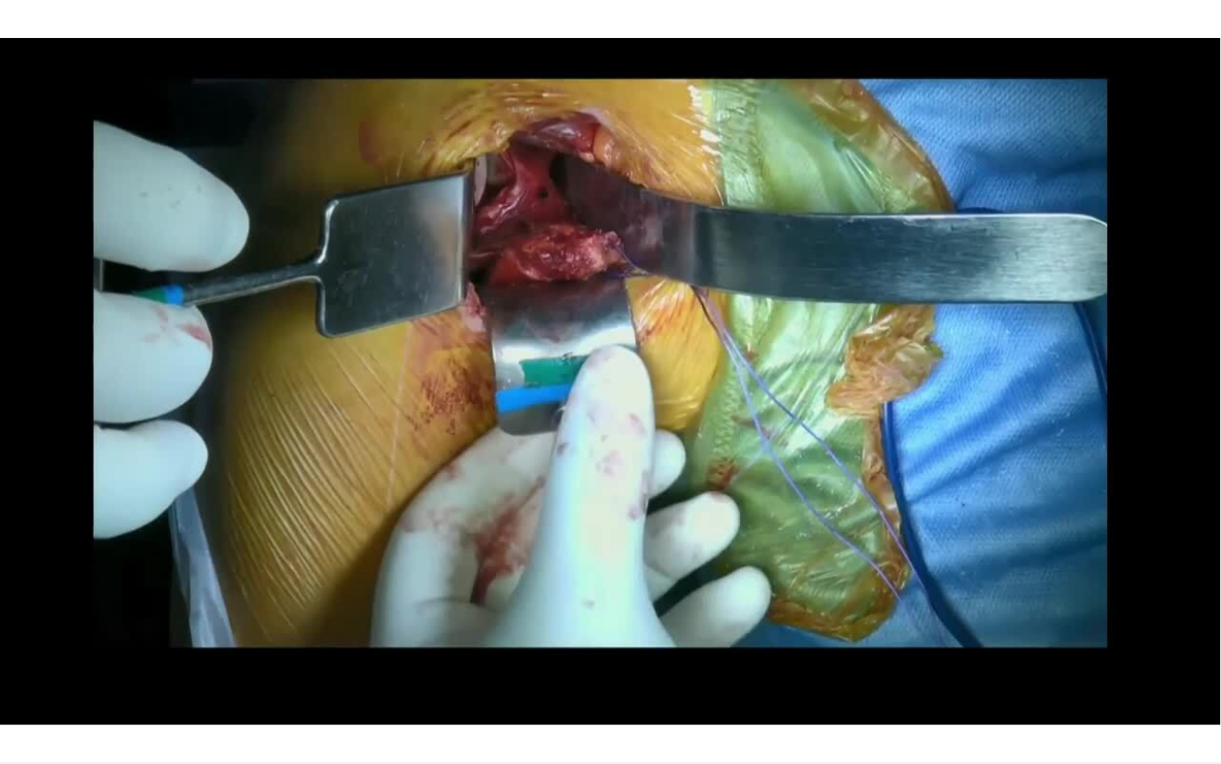
click at [937, 446] on div "10 seconds Tap to unmute" at bounding box center [610, 381] width 1221 height 763
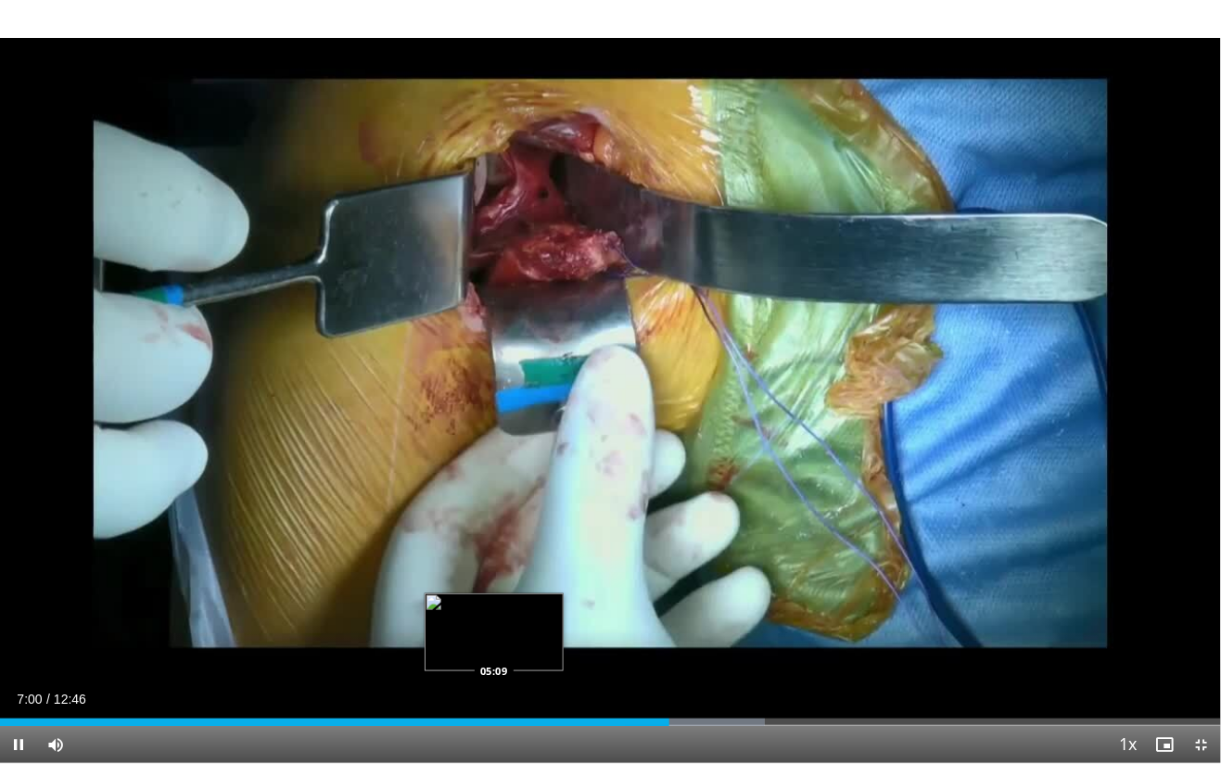
click at [688, 638] on div "Loaded : 62.64% 07:00 05:09" at bounding box center [610, 717] width 1221 height 18
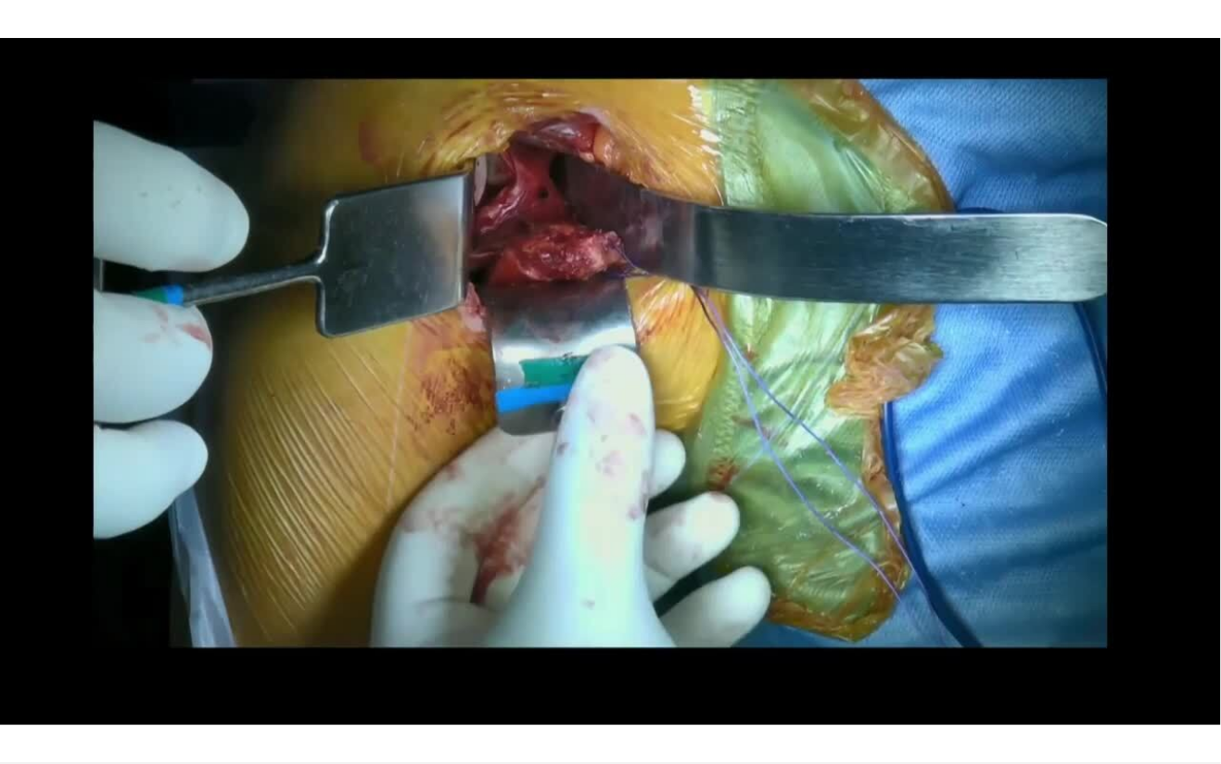
click at [862, 542] on div "10 seconds Tap to unmute" at bounding box center [610, 381] width 1221 height 763
click at [1091, 527] on div "10 seconds Tap to unmute" at bounding box center [610, 381] width 1221 height 763
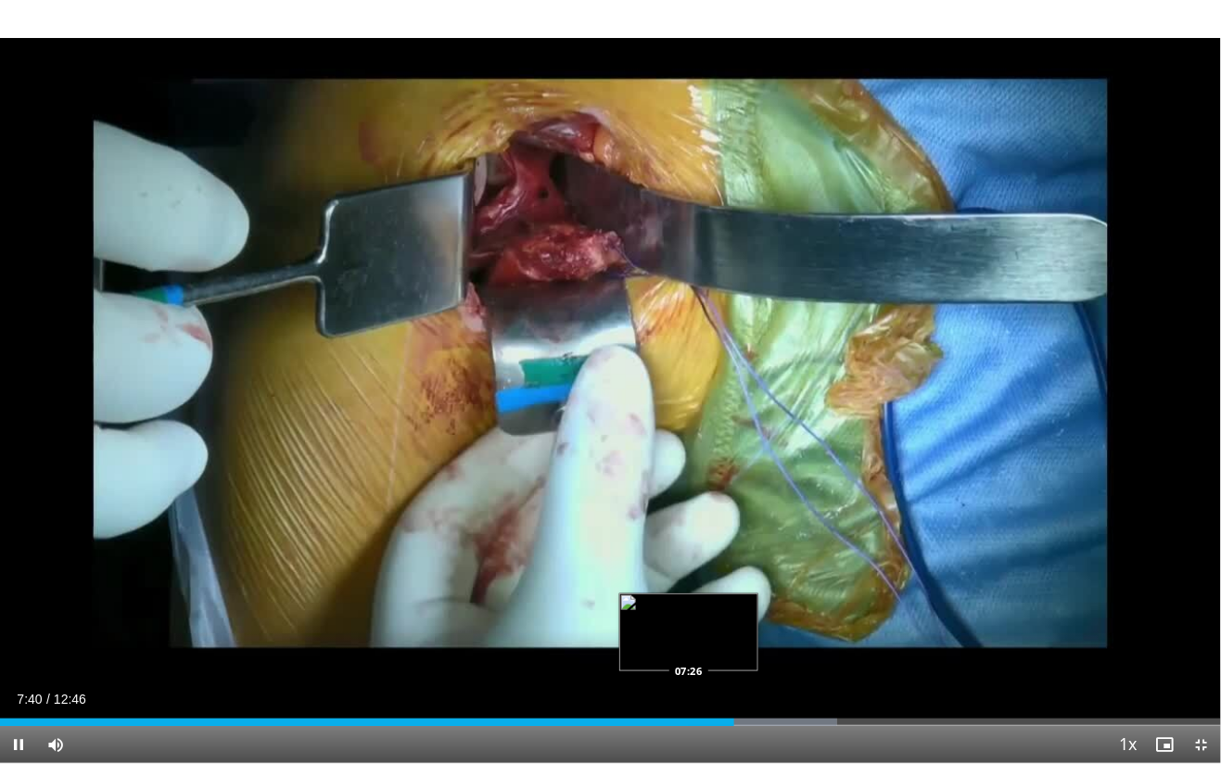
click at [762, 638] on div "Loaded : 68.60% 07:41 07:26" at bounding box center [610, 717] width 1221 height 18
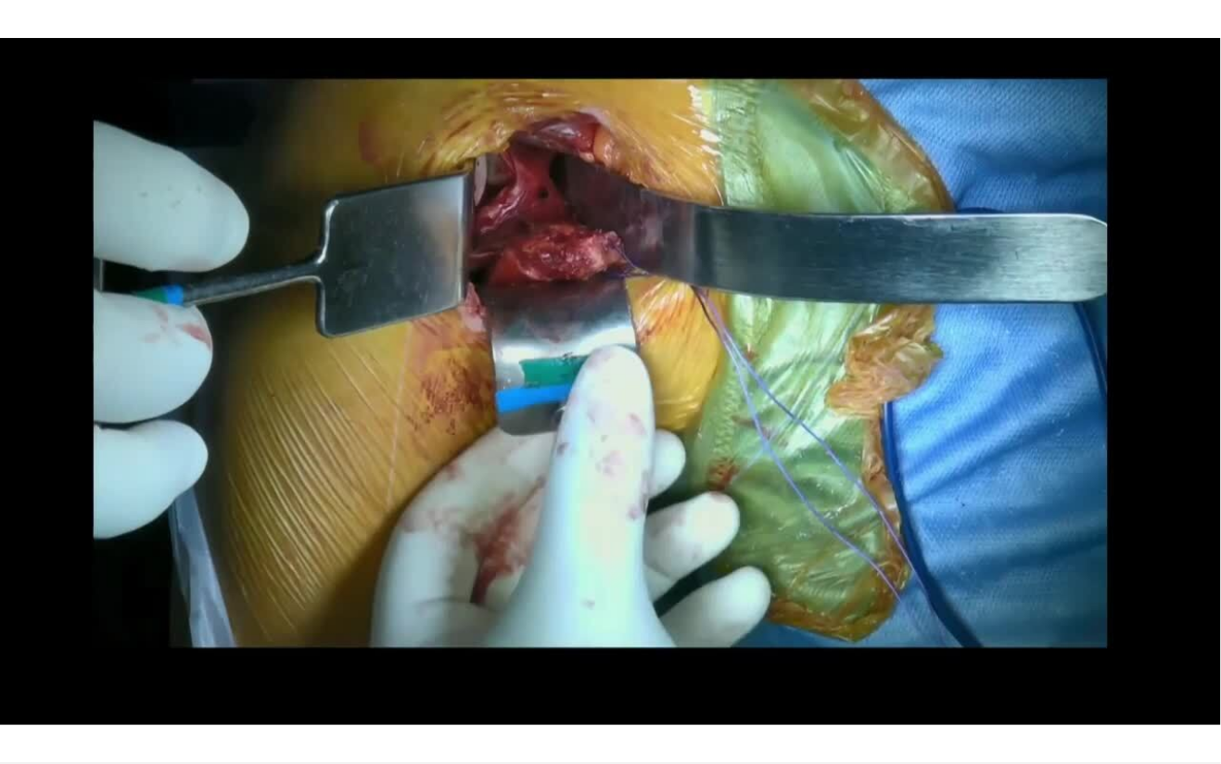
click at [875, 556] on div "10 seconds Tap to unmute" at bounding box center [610, 381] width 1221 height 763
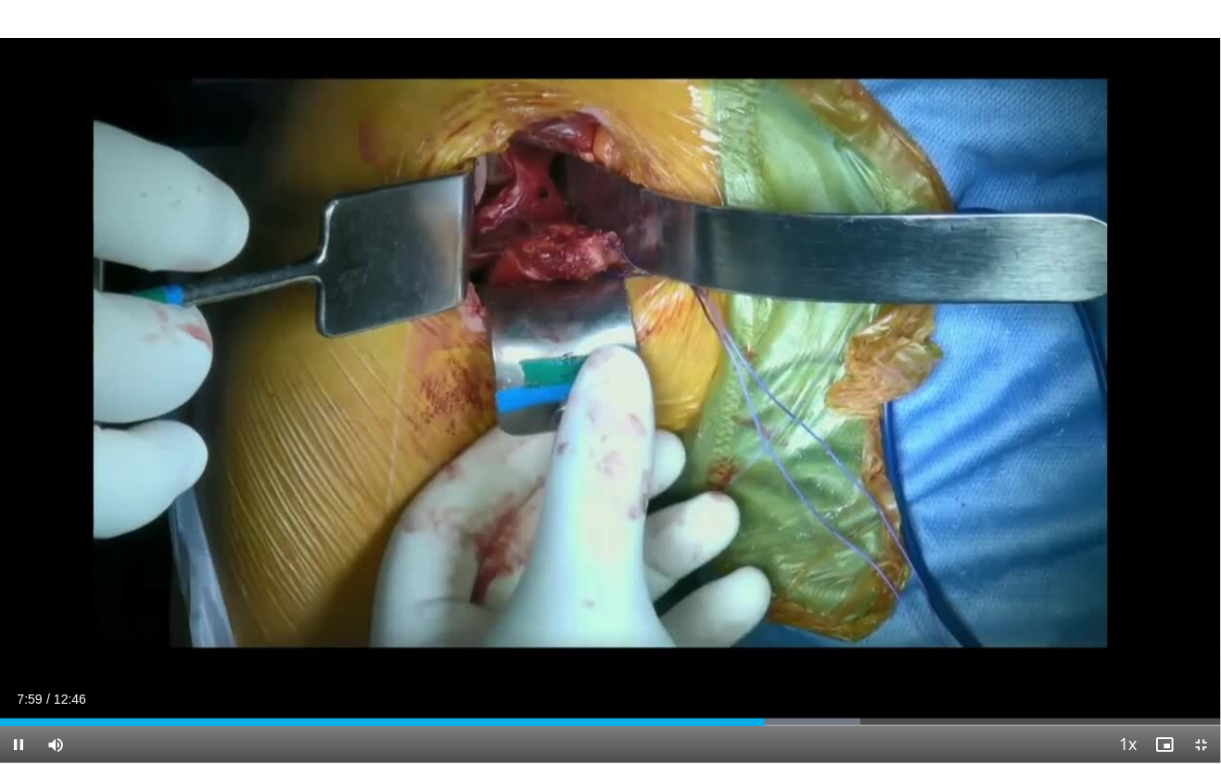
click at [795, 638] on div "Current Time 7:59 / Duration 12:46 Pause Skip Backward Skip Forward Mute Loaded…" at bounding box center [610, 744] width 1221 height 37
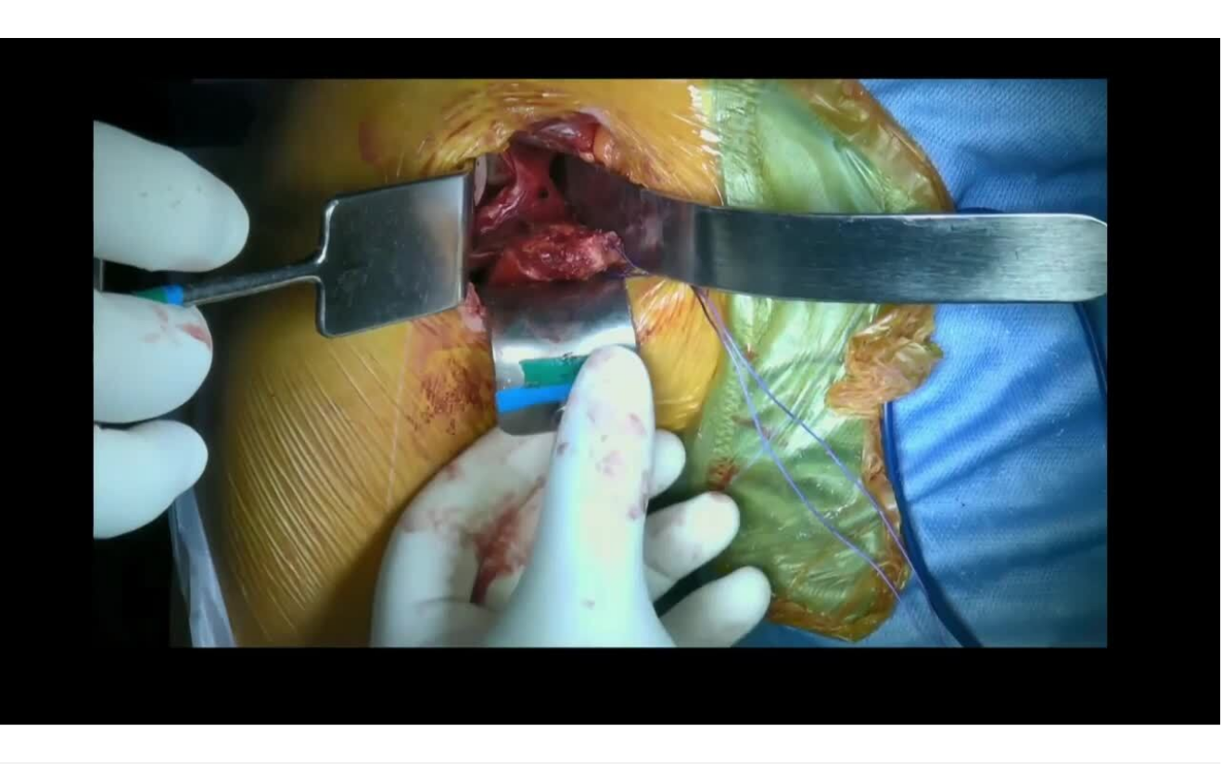
click at [821, 638] on div "10 seconds Tap to unmute" at bounding box center [610, 381] width 1221 height 763
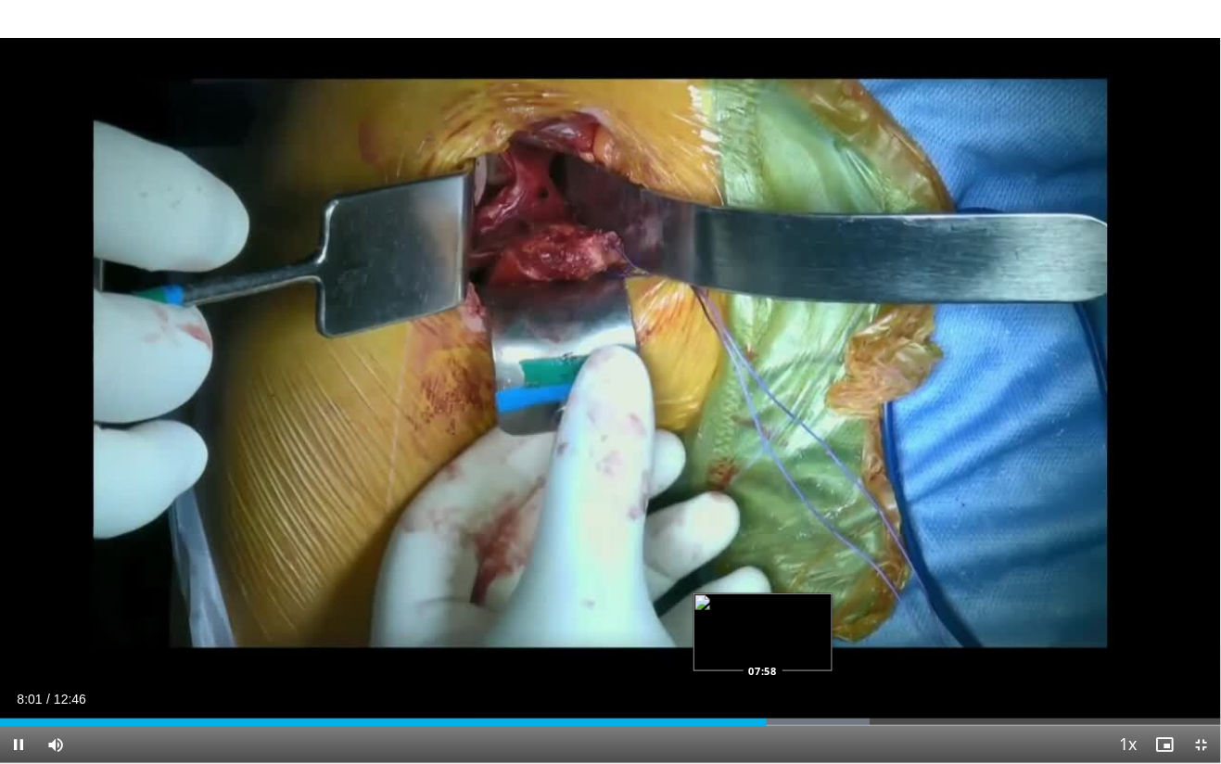
click at [804, 638] on div "Progress Bar" at bounding box center [794, 721] width 149 height 7
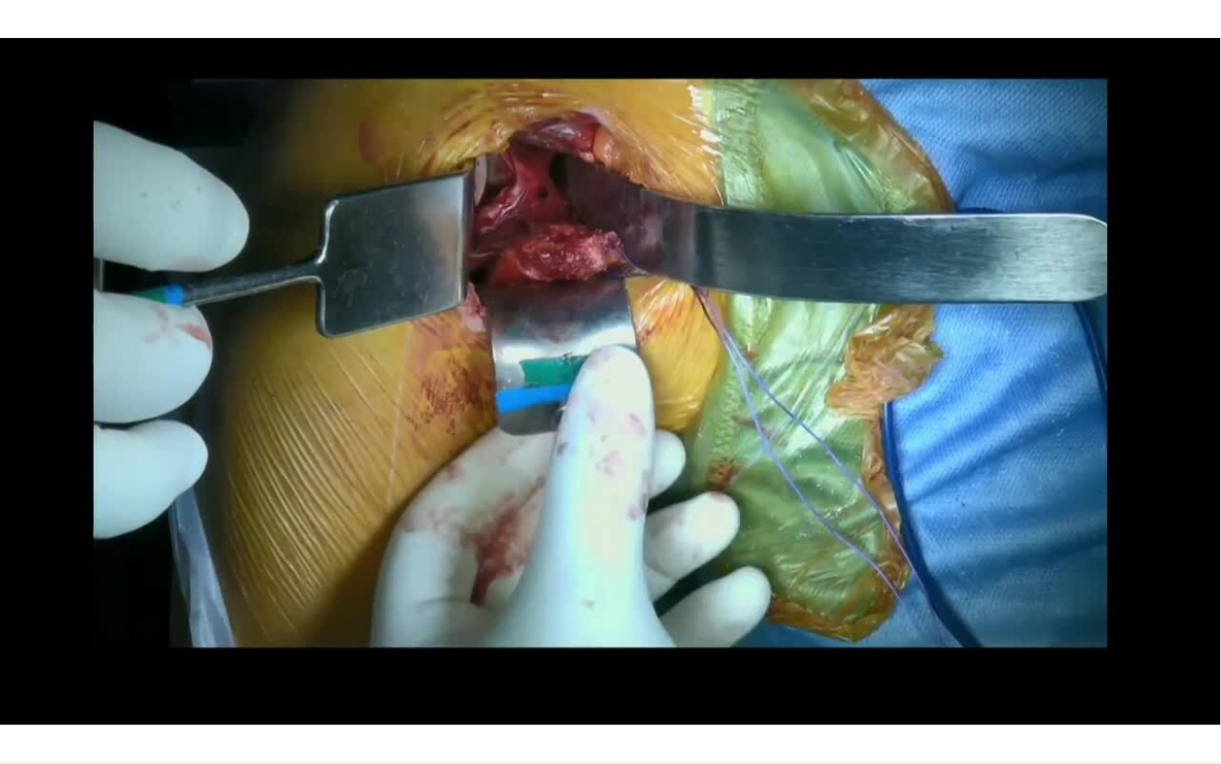
click at [869, 593] on div "10 seconds Tap to unmute" at bounding box center [610, 381] width 1221 height 763
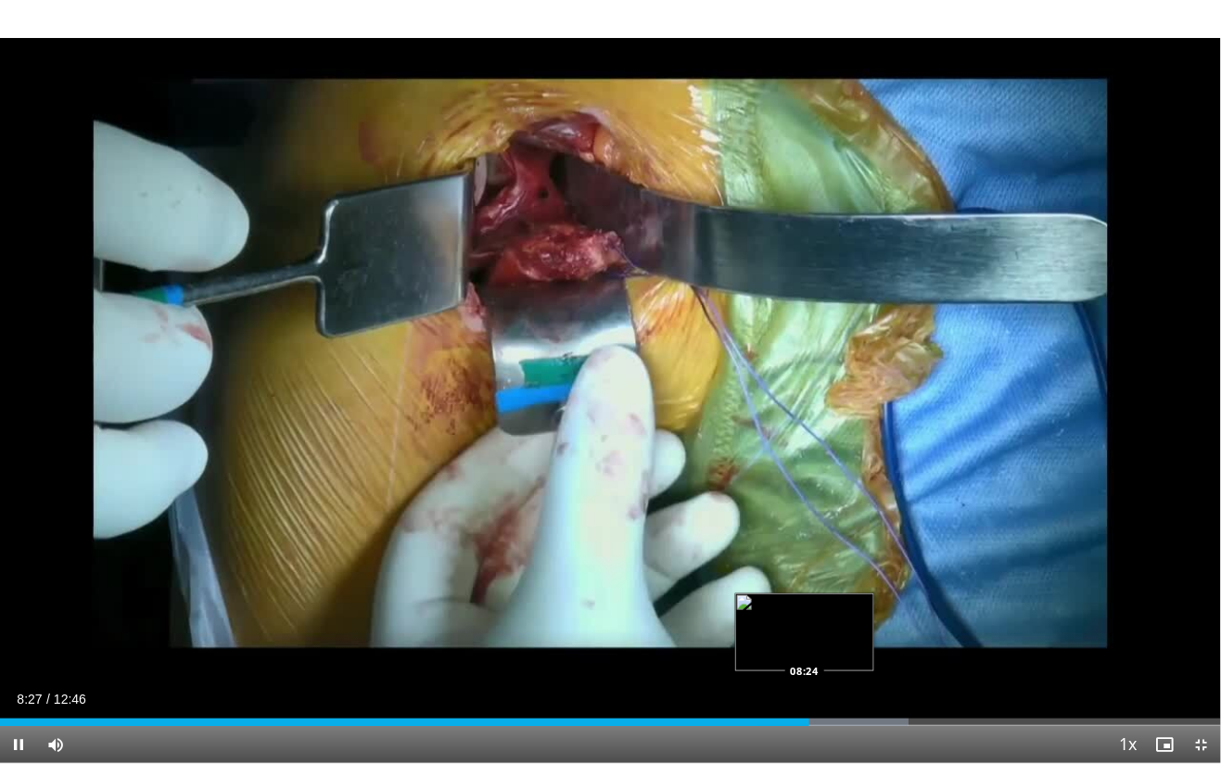
click at [831, 638] on div "Progress Bar" at bounding box center [833, 721] width 150 height 7
click at [850, 638] on div "Loaded : 75.07% 08:41 08:40" at bounding box center [610, 717] width 1221 height 18
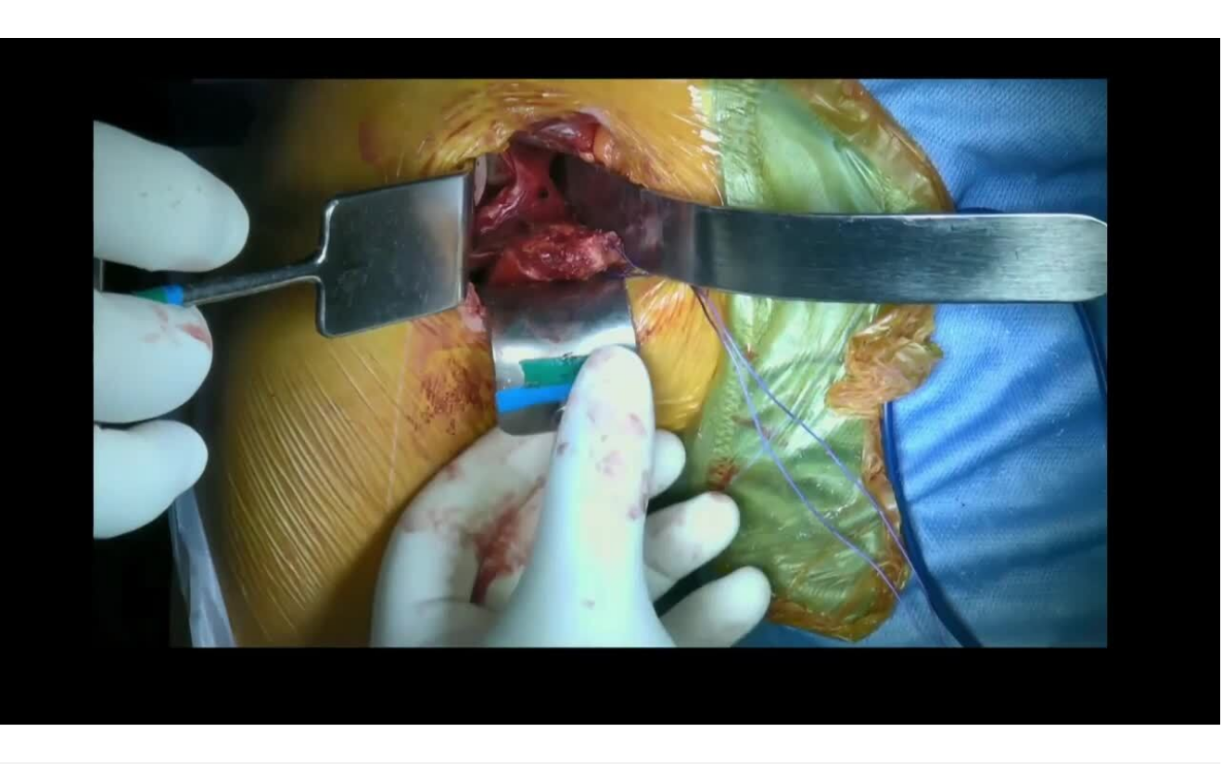
click at [865, 630] on img "Progress Bar" at bounding box center [850, 669] width 139 height 78
click at [1150, 518] on div "10 seconds Tap to unmute" at bounding box center [610, 381] width 1221 height 763
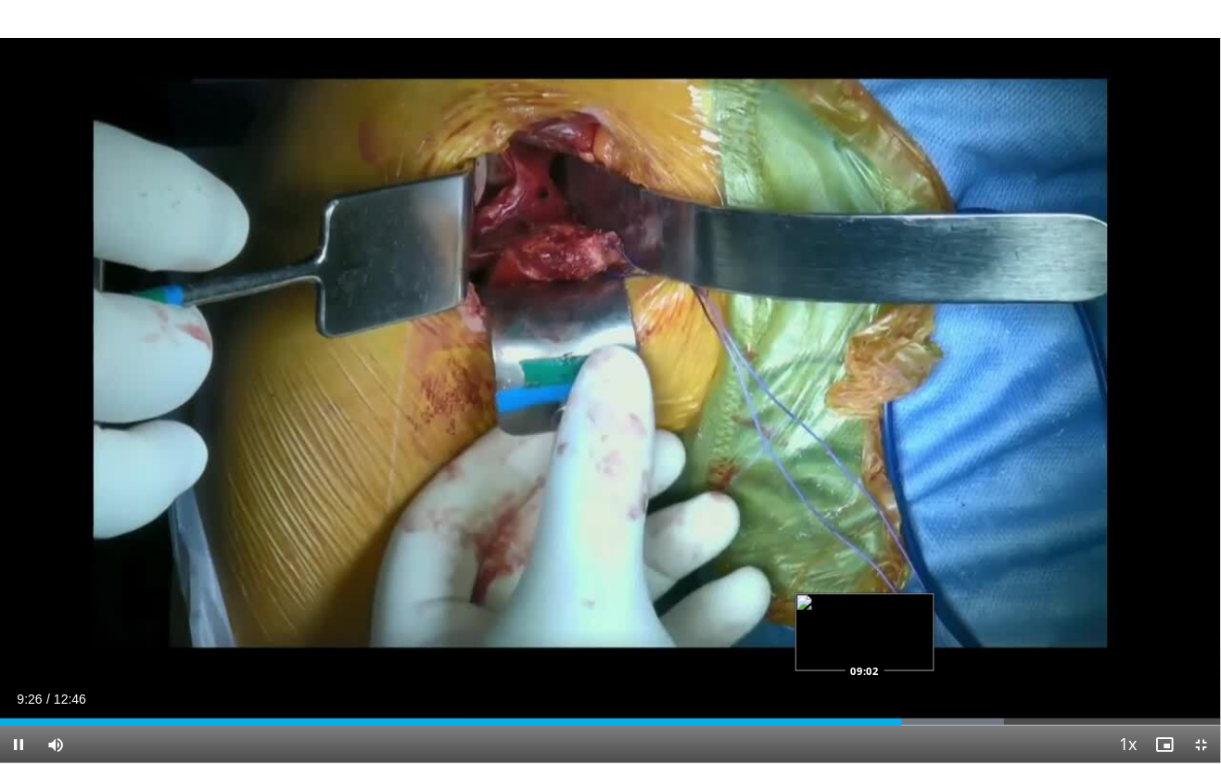
click at [921, 638] on div "Loaded : 82.21% 09:26 09:02" at bounding box center [610, 717] width 1221 height 18
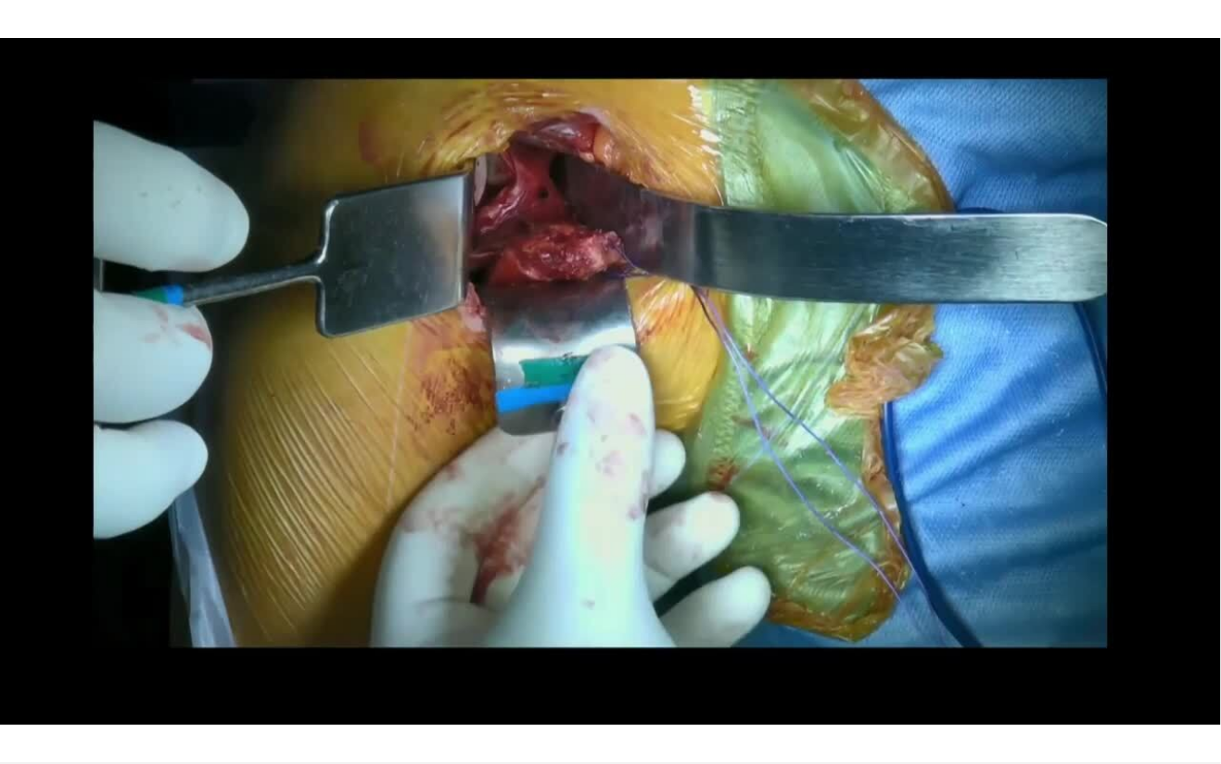
click at [1058, 629] on div "10 seconds Tap to unmute" at bounding box center [610, 381] width 1221 height 763
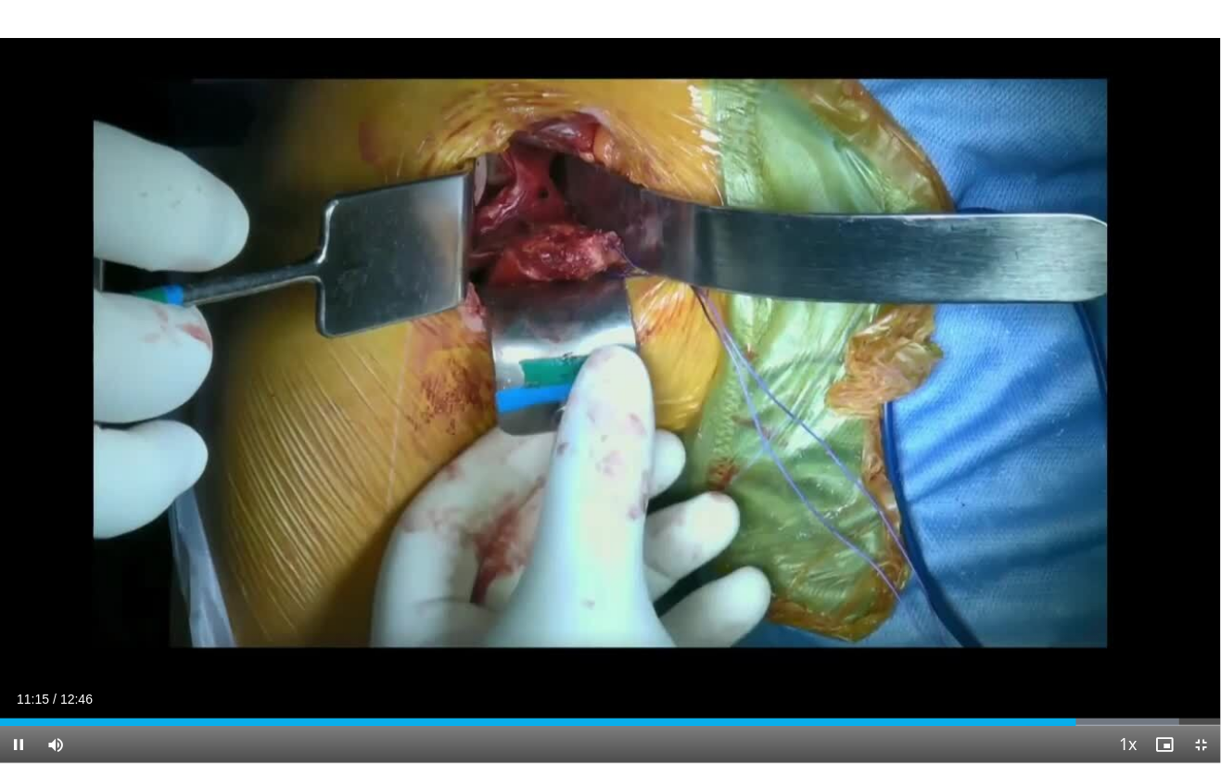
click at [607, 438] on div "10 seconds Tap to unmute" at bounding box center [610, 381] width 1221 height 763
click at [1098, 638] on div "Progress Bar" at bounding box center [1102, 721] width 152 height 7
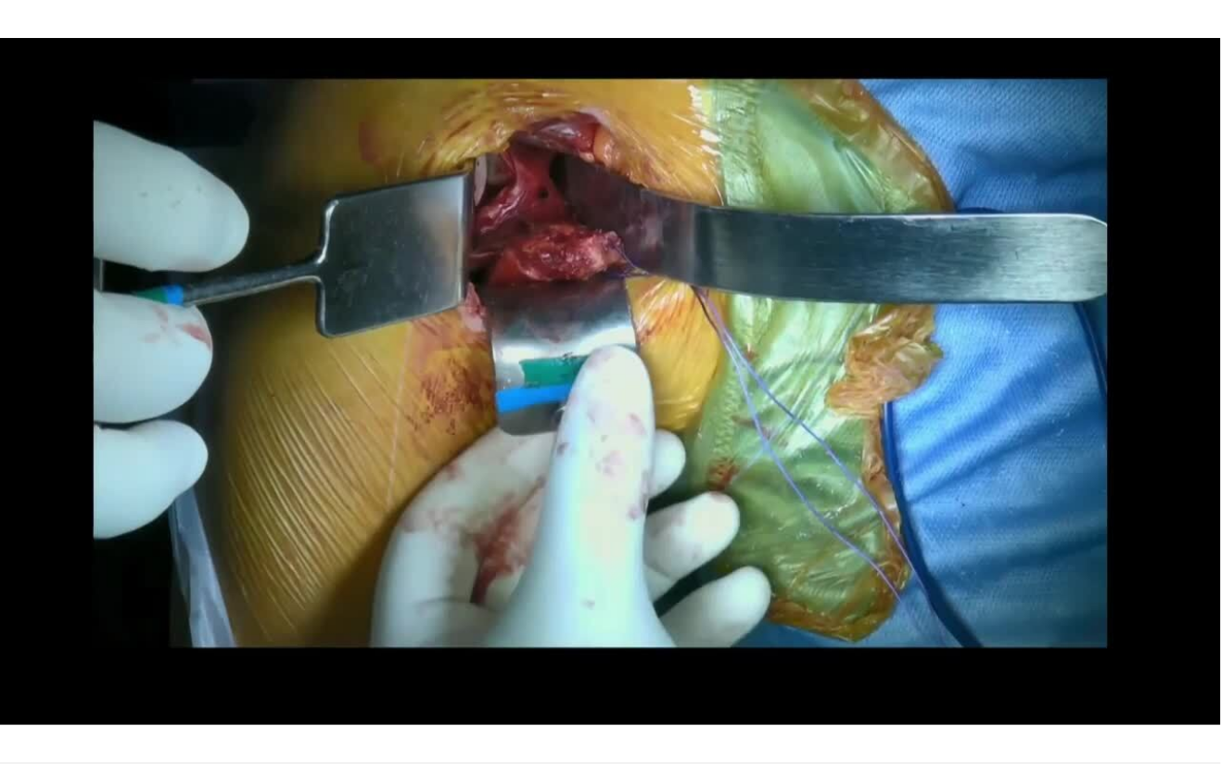
click at [812, 479] on div "10 seconds Tap to unmute" at bounding box center [610, 381] width 1221 height 763
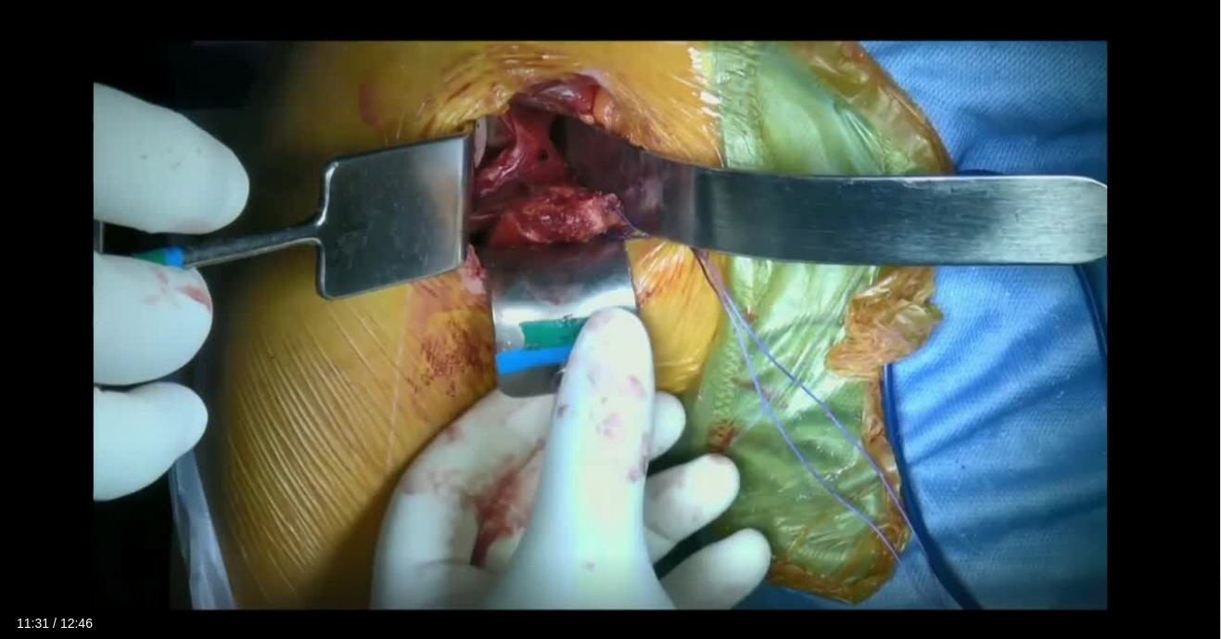
scroll to position [164, 0]
